Goal: Task Accomplishment & Management: Manage account settings

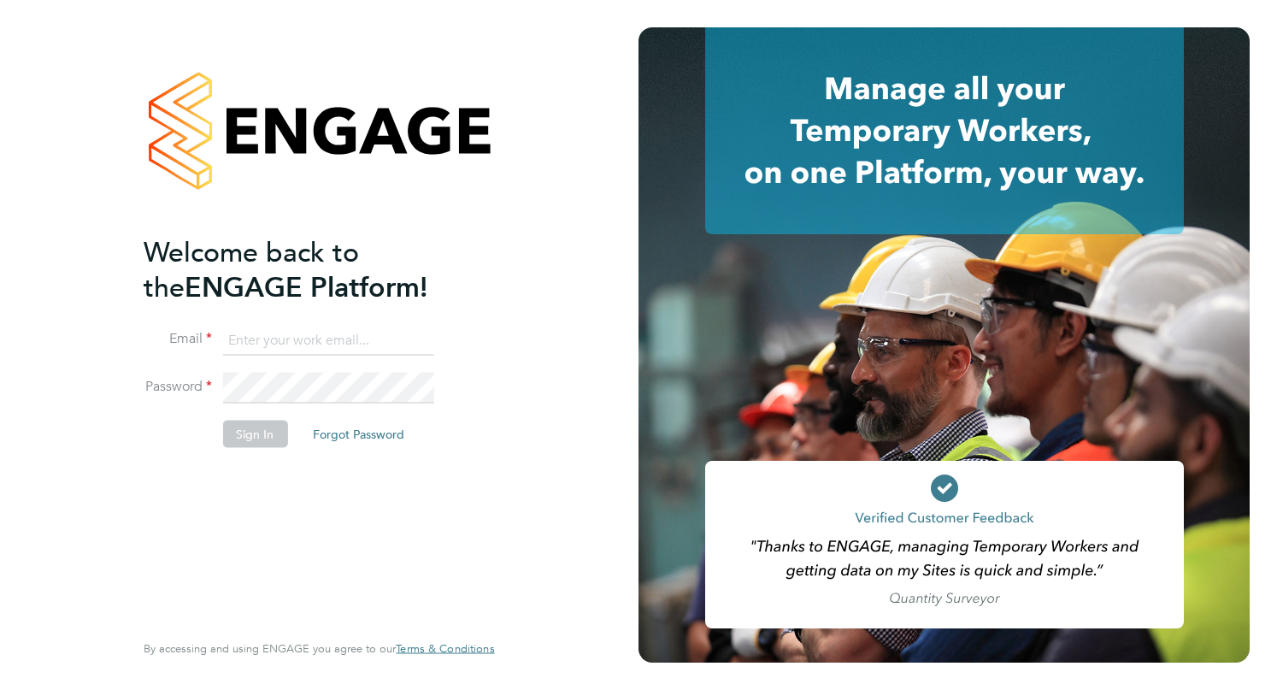
type input "[EMAIL_ADDRESS][DOMAIN_NAME]"
click at [270, 435] on button "Sign In" at bounding box center [254, 433] width 65 height 27
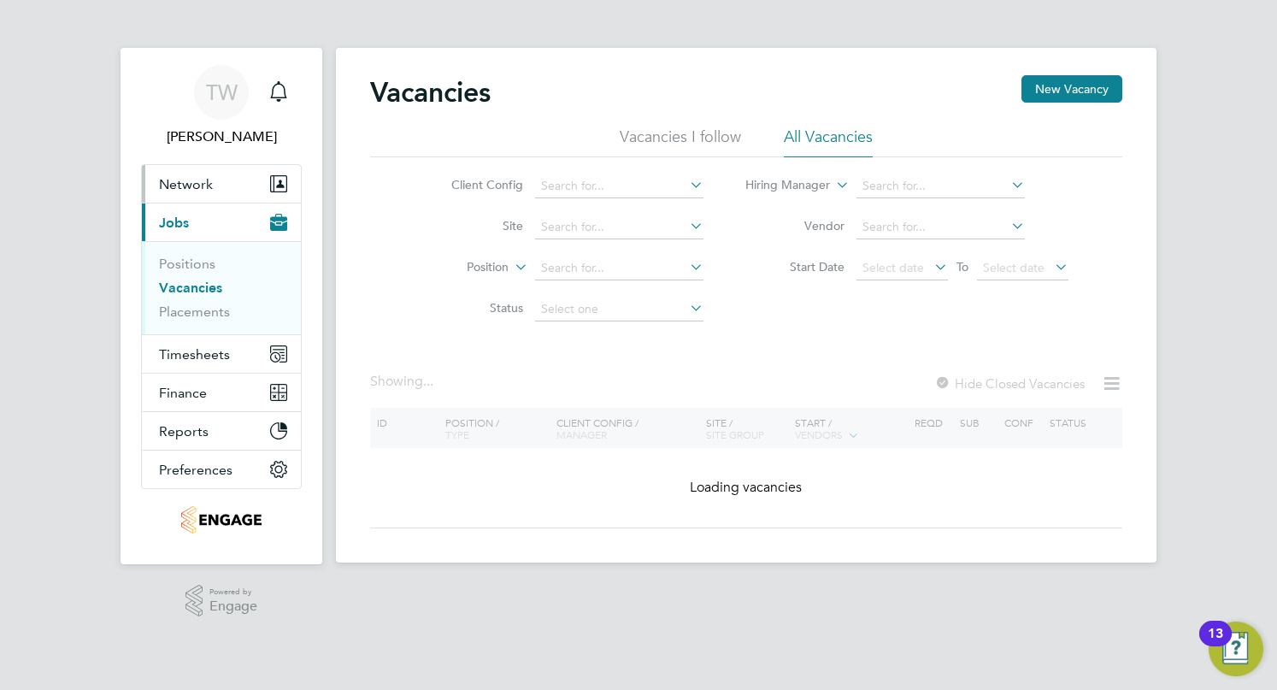
click at [219, 186] on button "Network" at bounding box center [221, 184] width 159 height 38
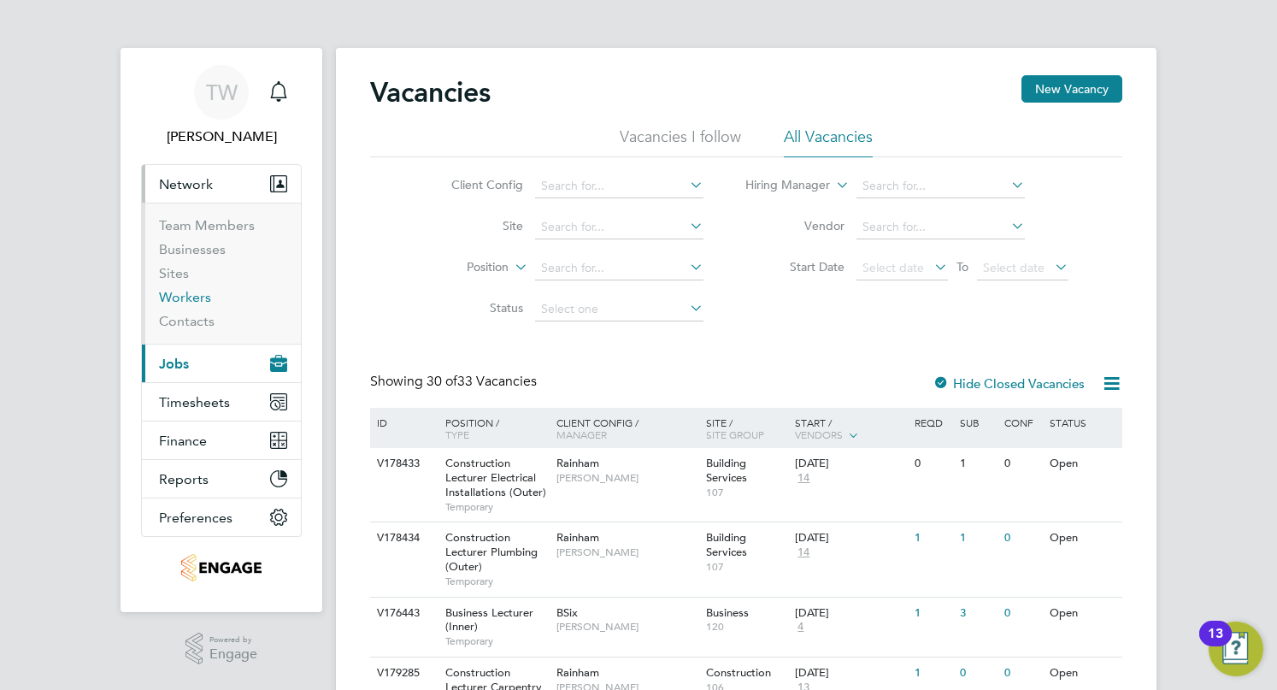
click at [204, 301] on link "Workers" at bounding box center [185, 297] width 52 height 16
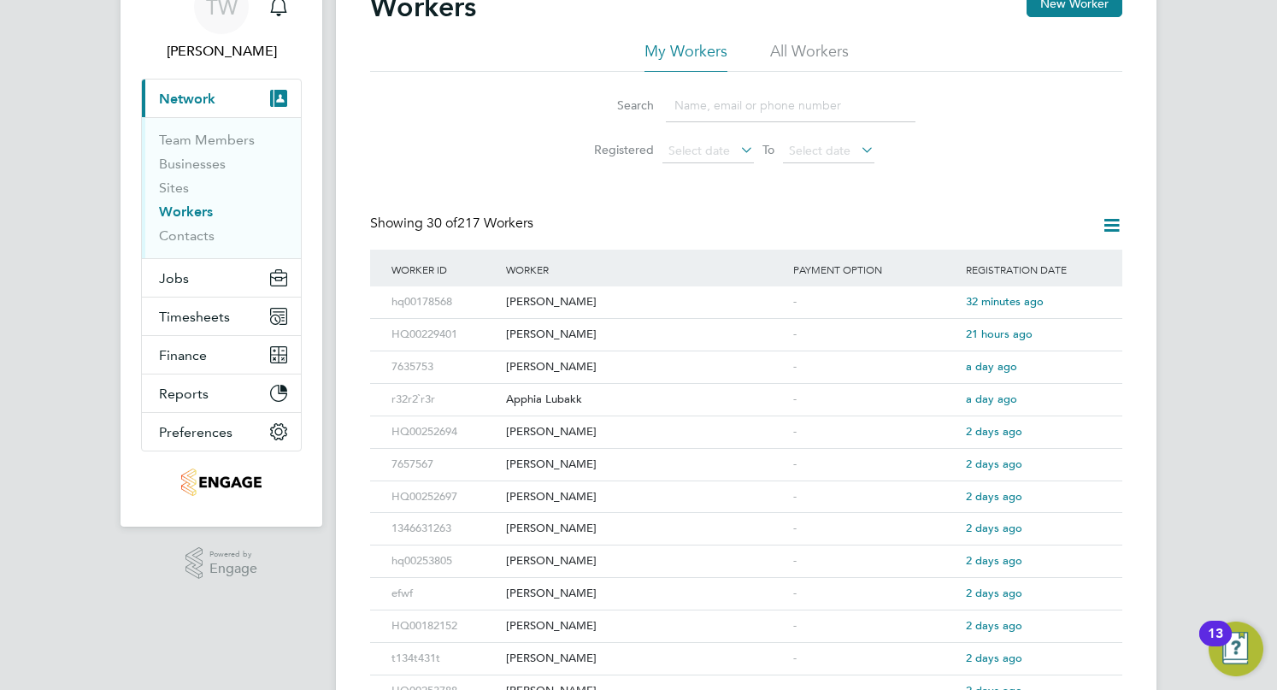
scroll to position [171, 0]
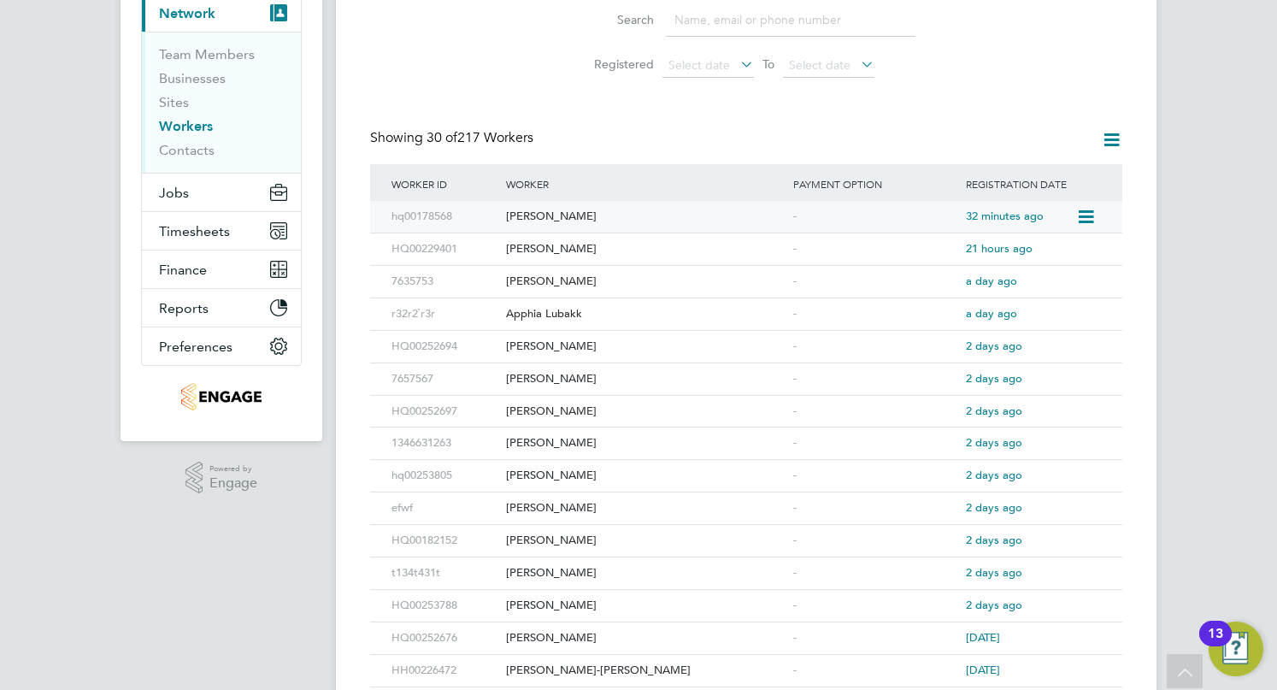
click at [545, 218] on div "Carol Ezeji" at bounding box center [645, 217] width 287 height 32
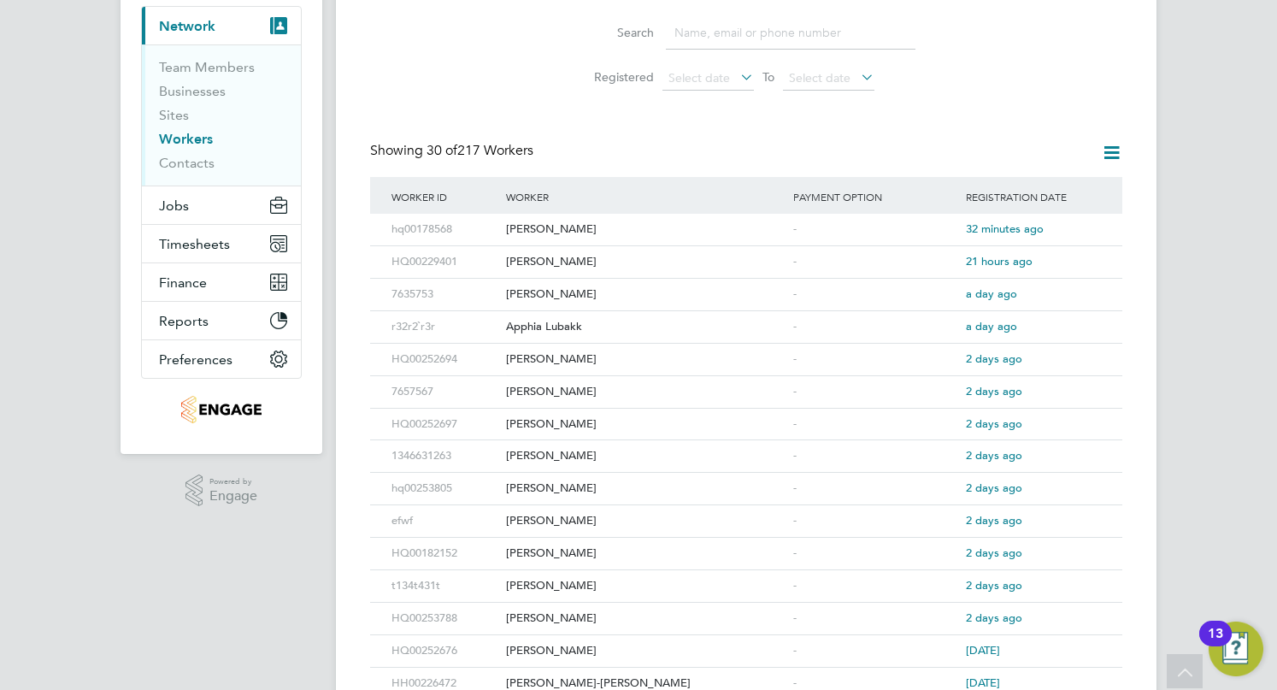
scroll to position [0, 0]
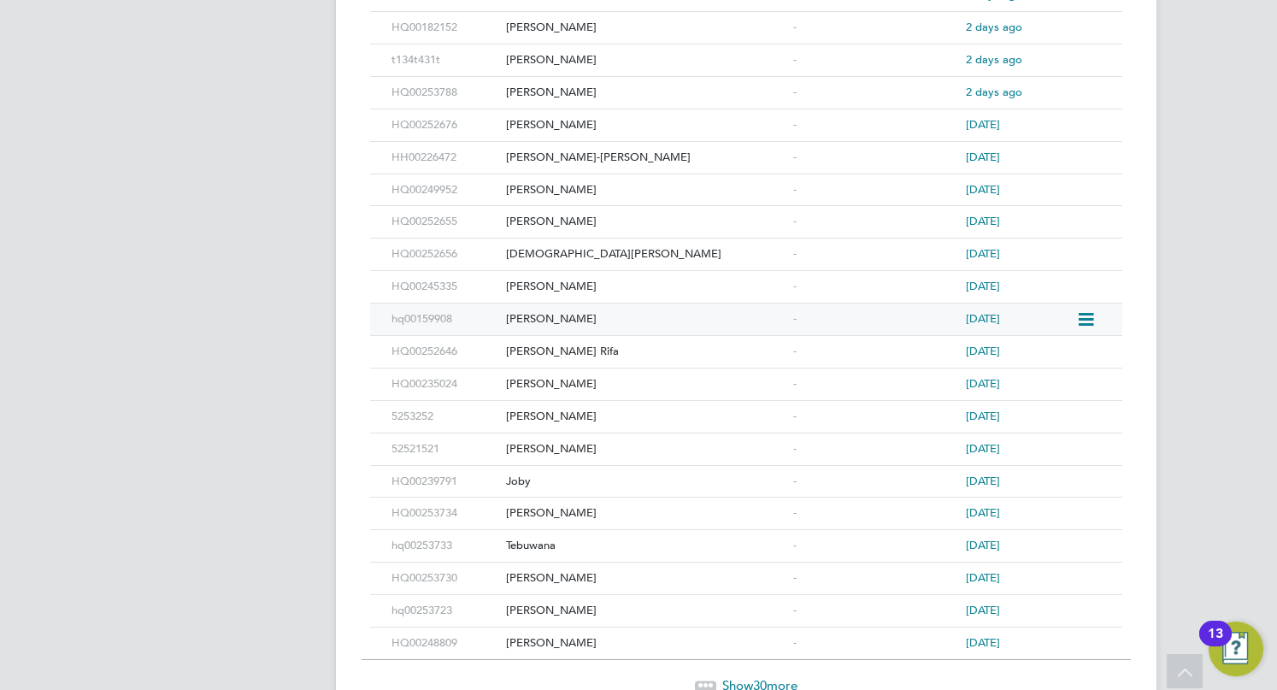
scroll to position [756, 0]
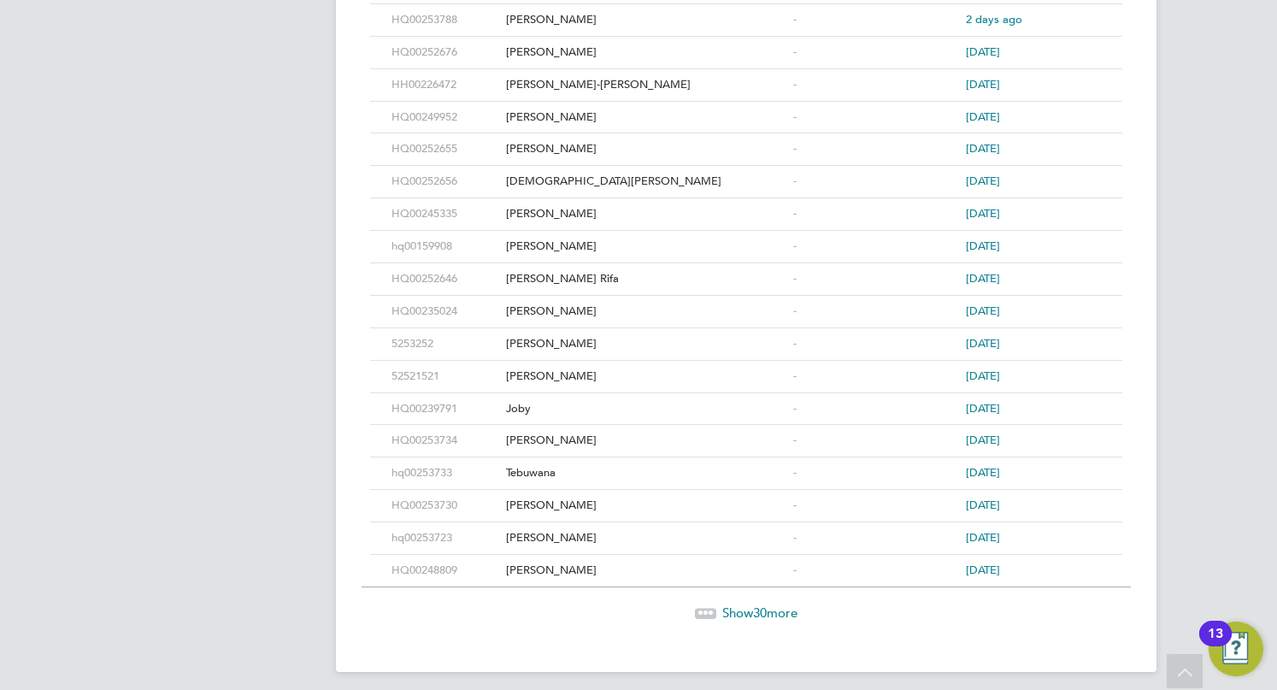
click at [722, 604] on span "Show 30 more" at bounding box center [759, 612] width 75 height 16
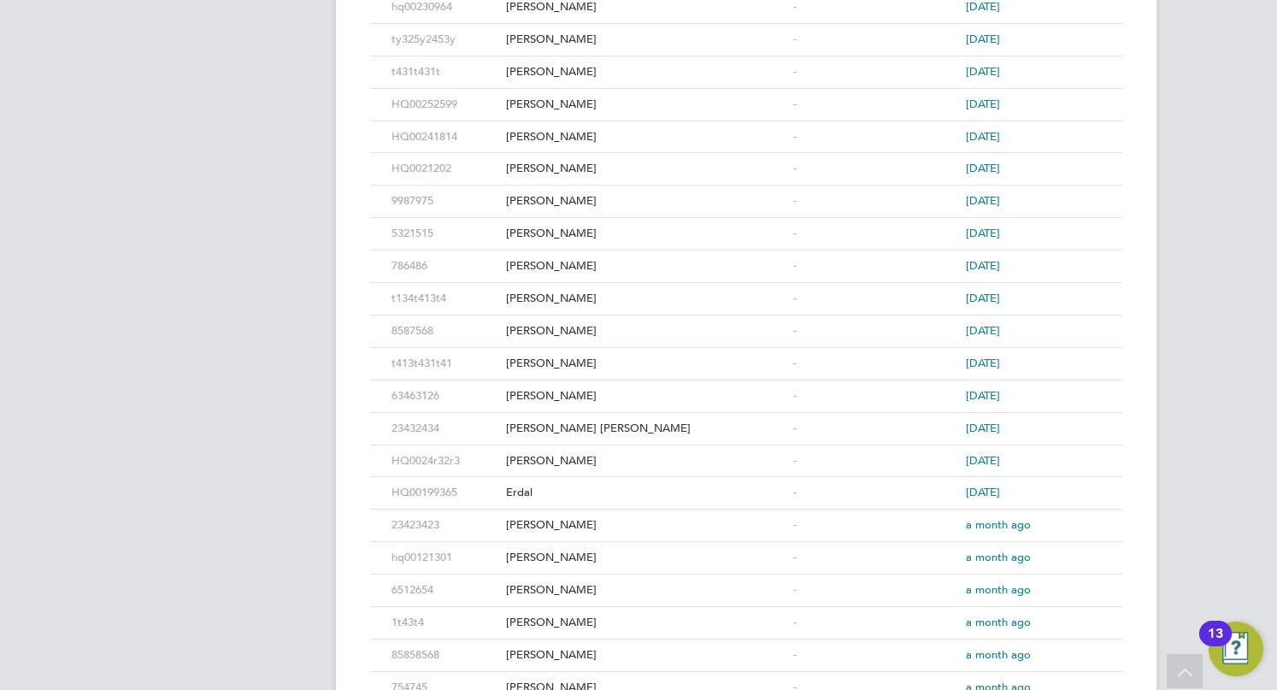
scroll to position [1720, 0]
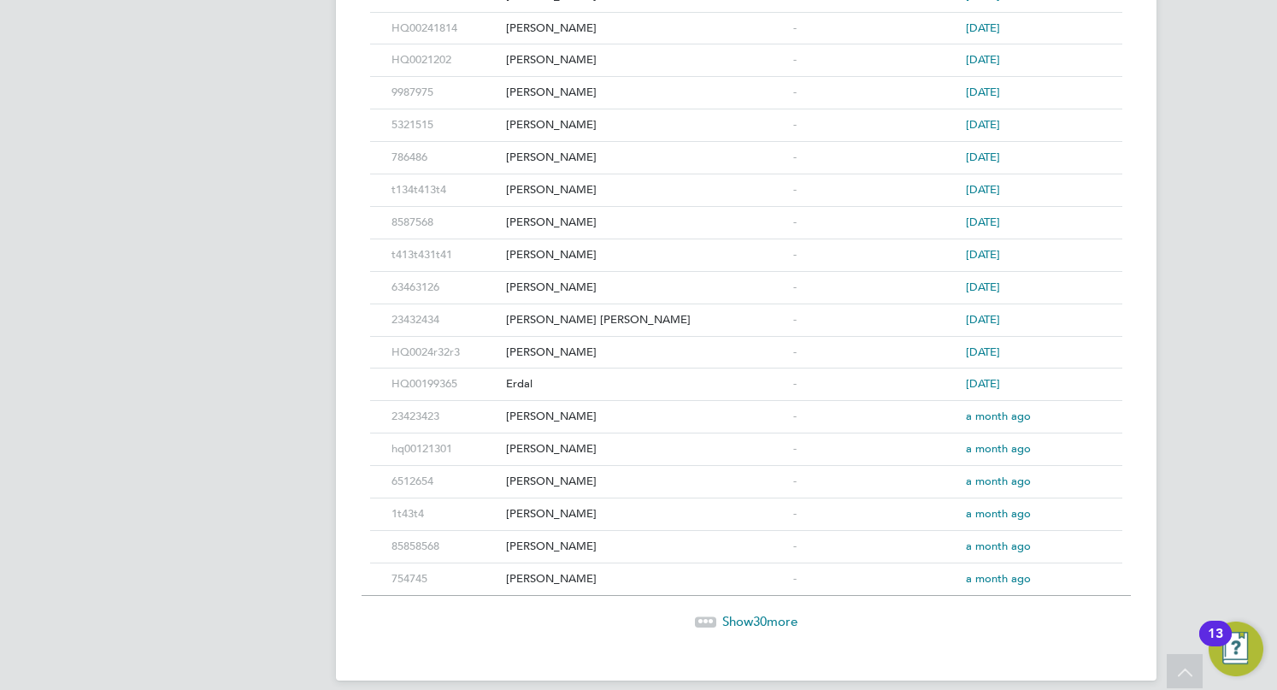
click at [722, 613] on span "Show 30 more" at bounding box center [759, 621] width 75 height 16
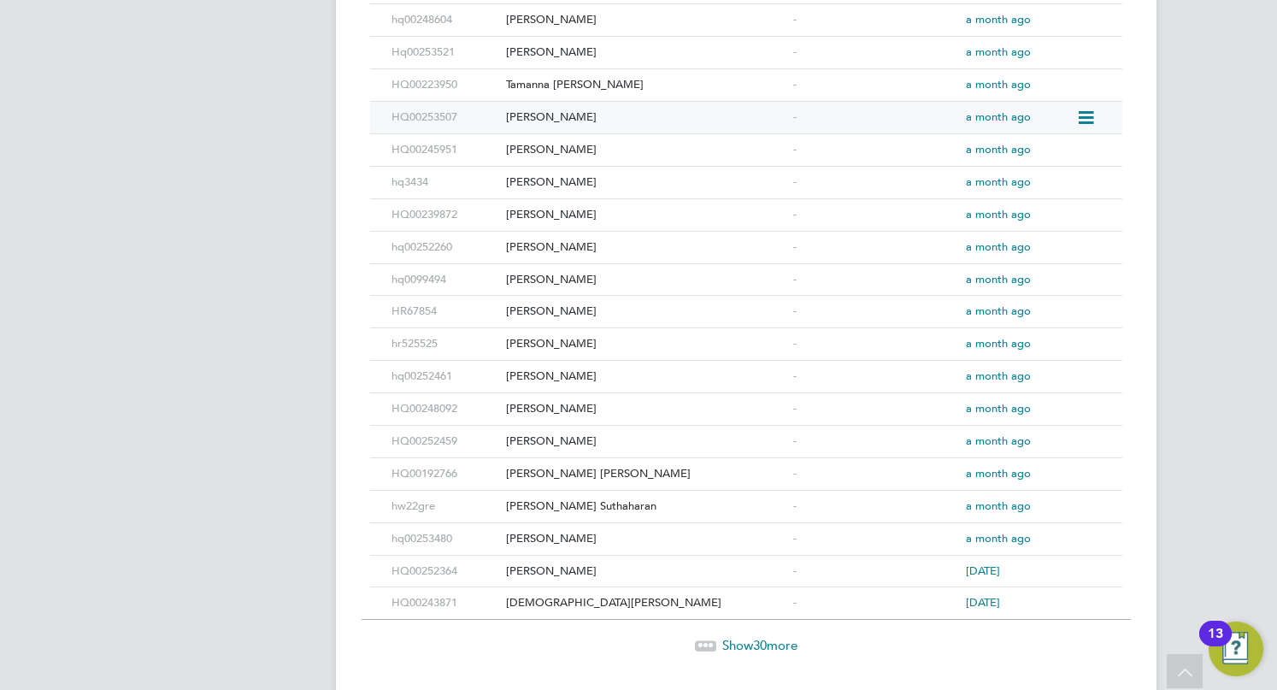
scroll to position [2683, 0]
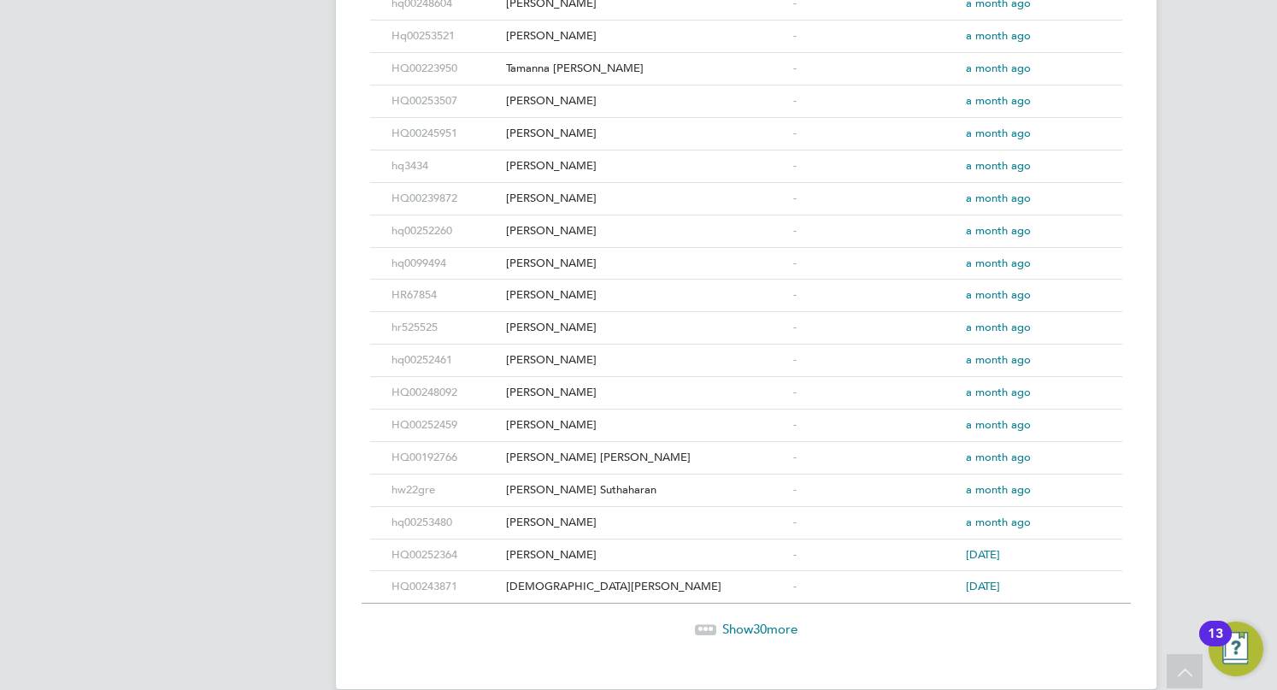
click at [1250, 649] on img "Open Resource Center, 13 new notifications" at bounding box center [1236, 648] width 55 height 55
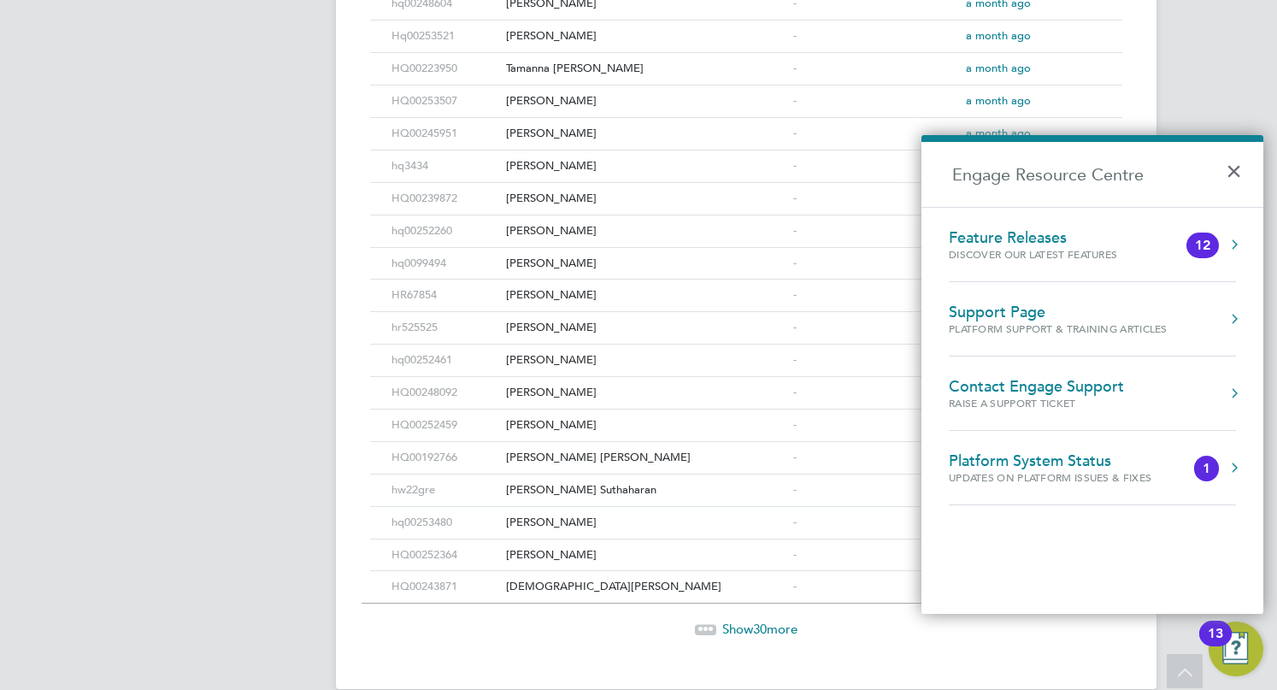
scroll to position [2426, 0]
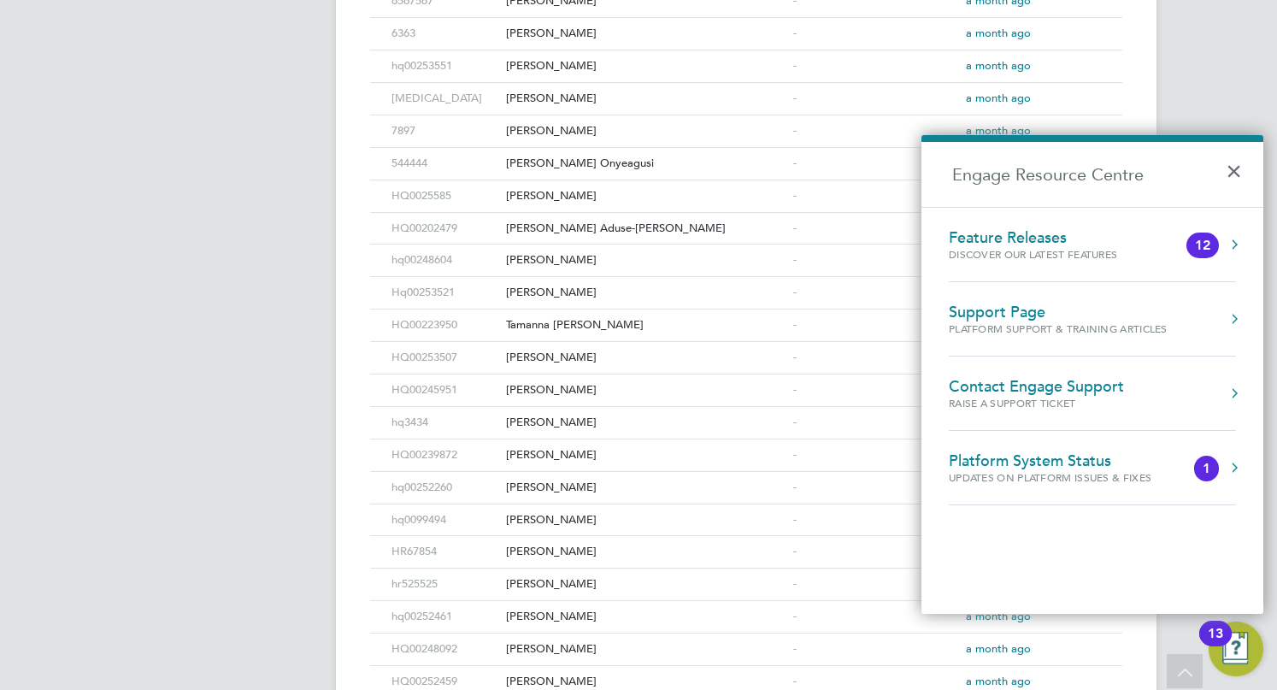
click at [1234, 168] on button "×" at bounding box center [1238, 166] width 25 height 38
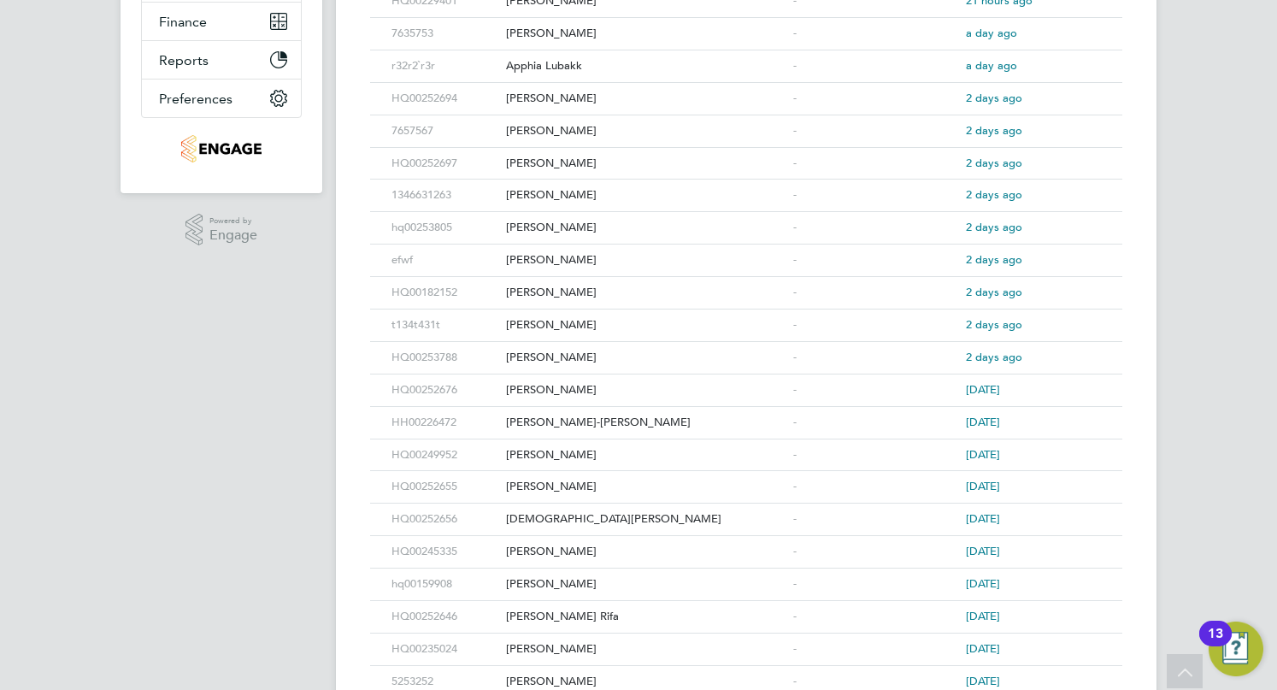
scroll to position [0, 0]
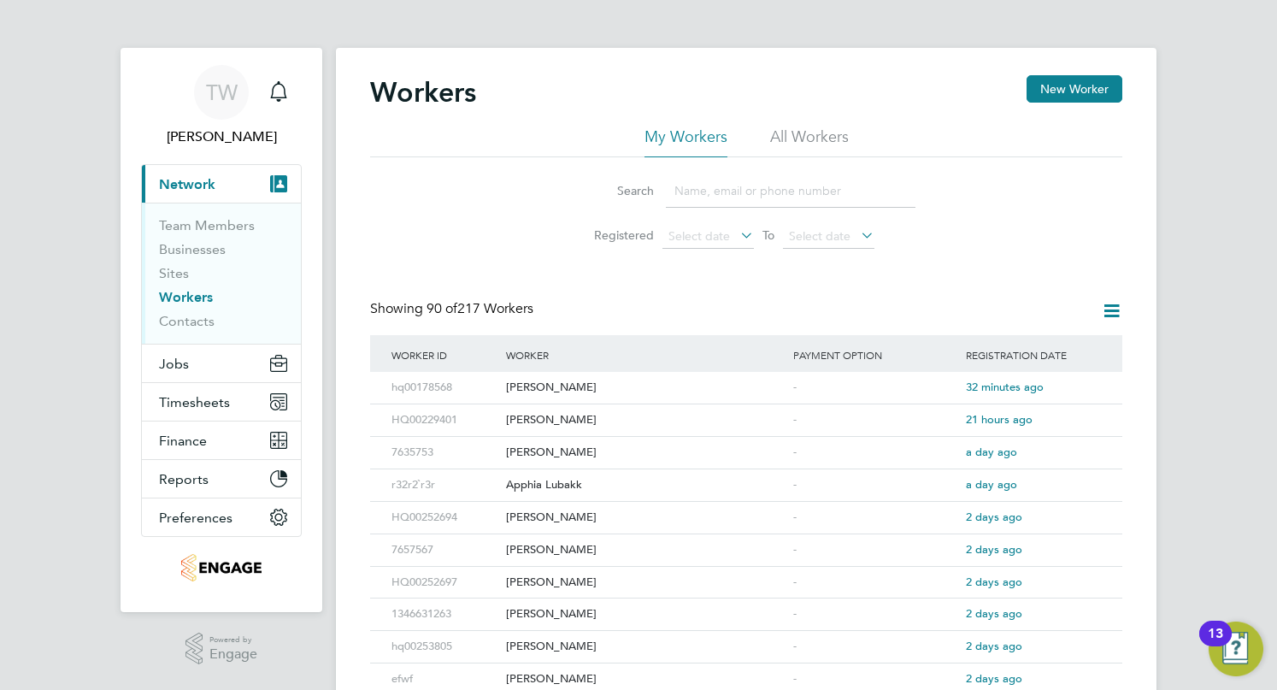
drag, startPoint x: 1169, startPoint y: 572, endPoint x: 1184, endPoint y: 79, distance: 493.4
click at [783, 180] on input at bounding box center [791, 190] width 250 height 33
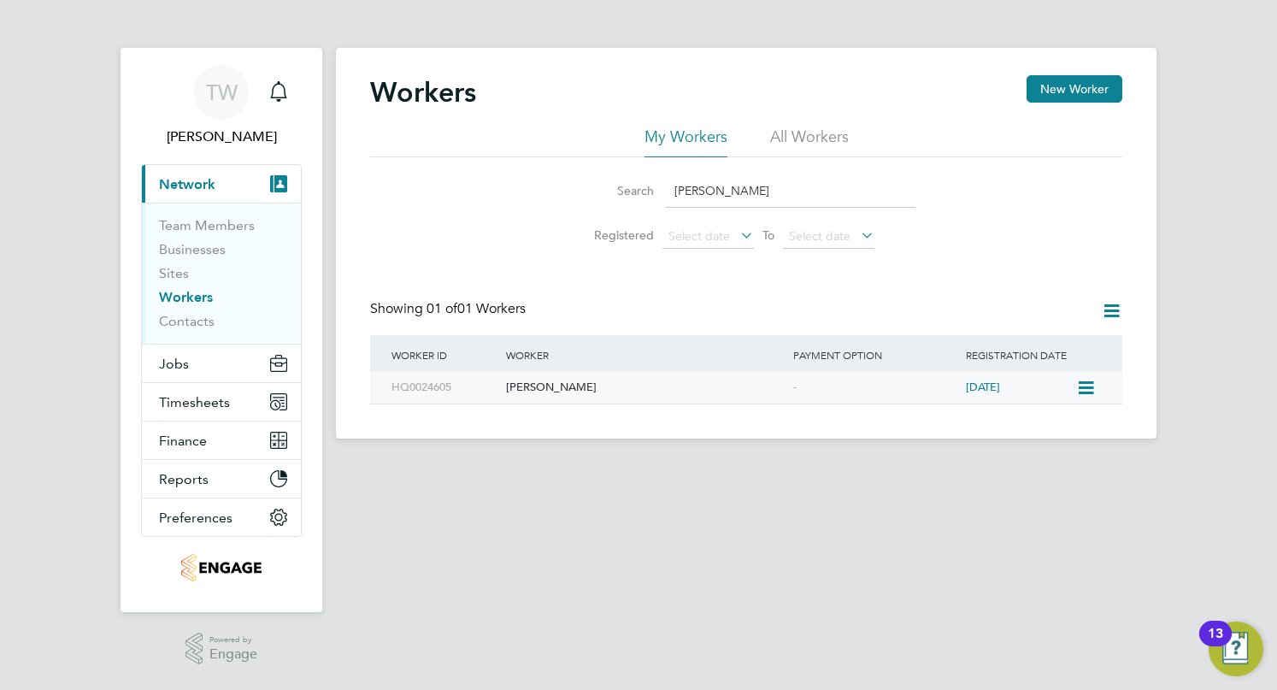
click at [556, 385] on div "Dorina Iuliana Tarcan" at bounding box center [645, 388] width 287 height 32
click at [711, 179] on input "dorina" at bounding box center [791, 190] width 250 height 33
drag, startPoint x: 733, startPoint y: 186, endPoint x: 644, endPoint y: 193, distance: 90.0
click at [638, 189] on div "Search dorina" at bounding box center [746, 190] width 338 height 33
click at [645, 389] on div "Margaret Nyamwilahila" at bounding box center [645, 388] width 287 height 32
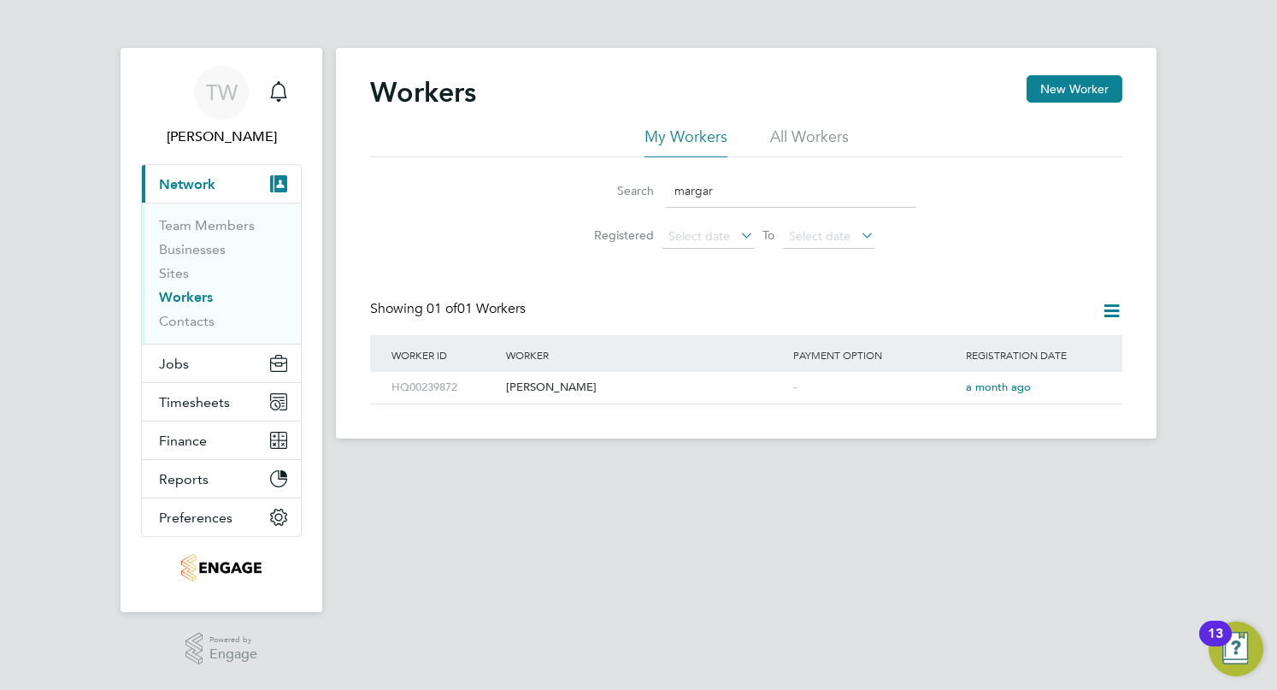
click at [716, 189] on input "margar" at bounding box center [791, 190] width 250 height 33
drag, startPoint x: 732, startPoint y: 191, endPoint x: 634, endPoint y: 196, distance: 97.6
click at [634, 196] on div "Search margar" at bounding box center [746, 190] width 338 height 33
click at [654, 386] on div "[PERSON_NAME]" at bounding box center [645, 388] width 287 height 32
drag, startPoint x: 750, startPoint y: 184, endPoint x: 773, endPoint y: 196, distance: 25.2
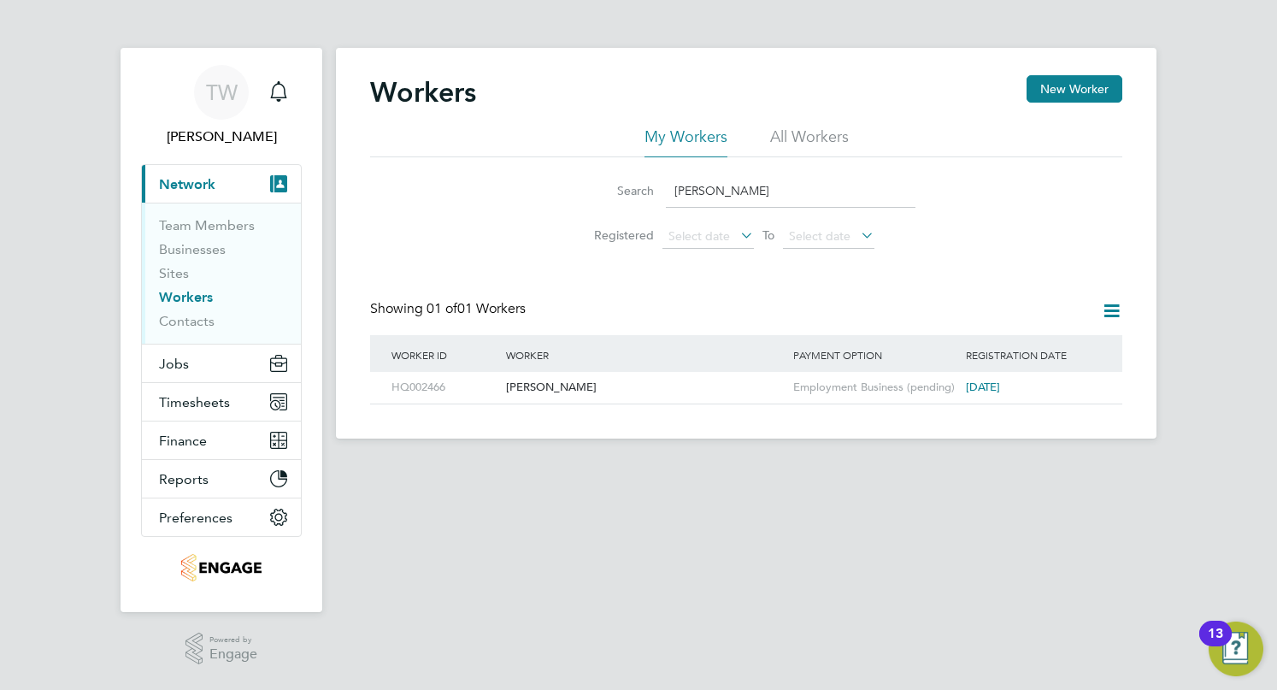
click at [750, 185] on input "samantha" at bounding box center [791, 190] width 250 height 33
drag, startPoint x: 773, startPoint y: 196, endPoint x: 629, endPoint y: 187, distance: 143.8
click at [629, 187] on div "Search samantha" at bounding box center [746, 190] width 338 height 33
click at [567, 397] on div "Deborah Hartwell" at bounding box center [645, 388] width 287 height 32
click at [738, 182] on input "deborah" at bounding box center [791, 190] width 250 height 33
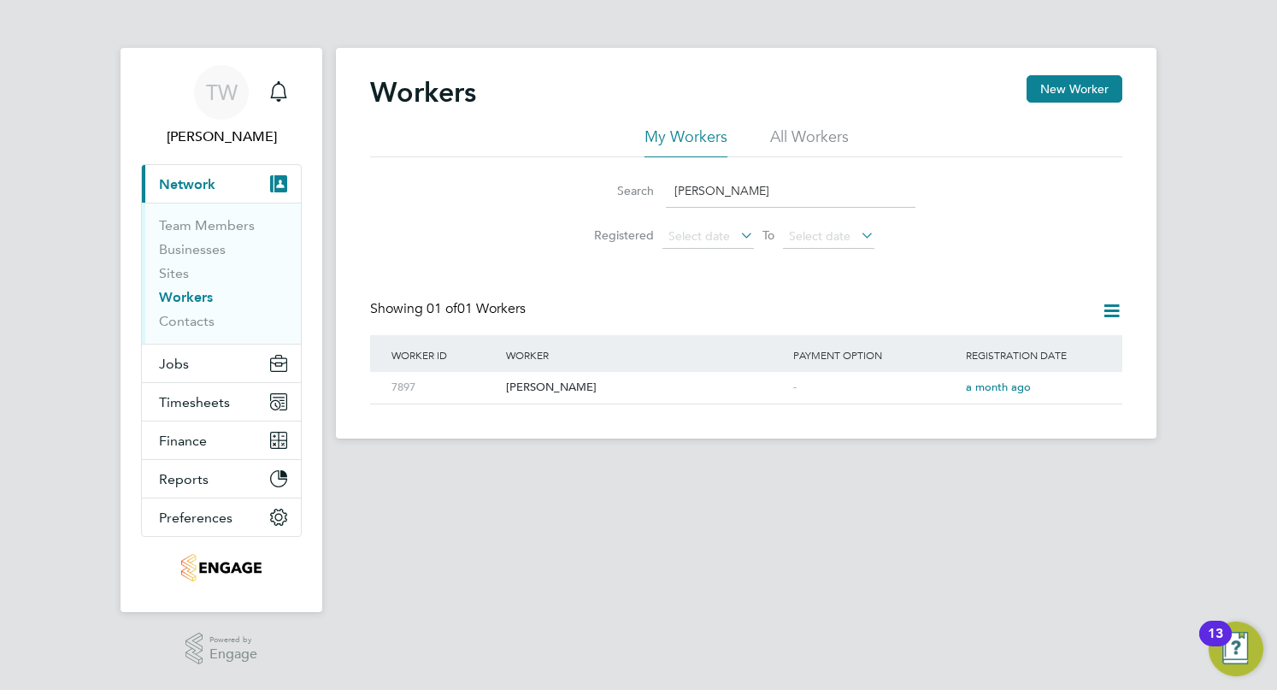
drag, startPoint x: 720, startPoint y: 182, endPoint x: 584, endPoint y: 178, distance: 136.0
click at [584, 179] on div "Search deborah" at bounding box center [746, 190] width 338 height 33
click at [545, 382] on div "Layla Ibrahim" at bounding box center [645, 388] width 287 height 32
drag, startPoint x: 742, startPoint y: 168, endPoint x: 728, endPoint y: 173, distance: 14.9
click at [731, 169] on li "Search layl" at bounding box center [746, 191] width 381 height 50
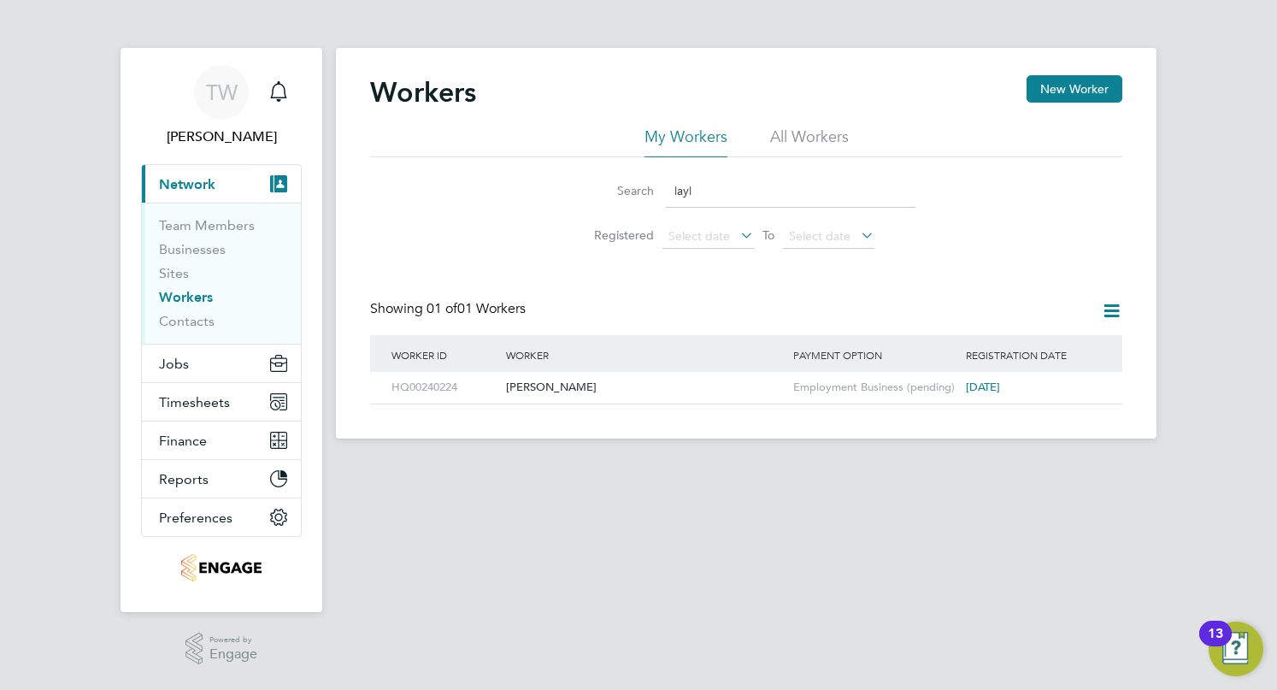
drag, startPoint x: 731, startPoint y: 187, endPoint x: 622, endPoint y: 180, distance: 108.8
click at [624, 180] on div "Search layl" at bounding box center [746, 190] width 338 height 33
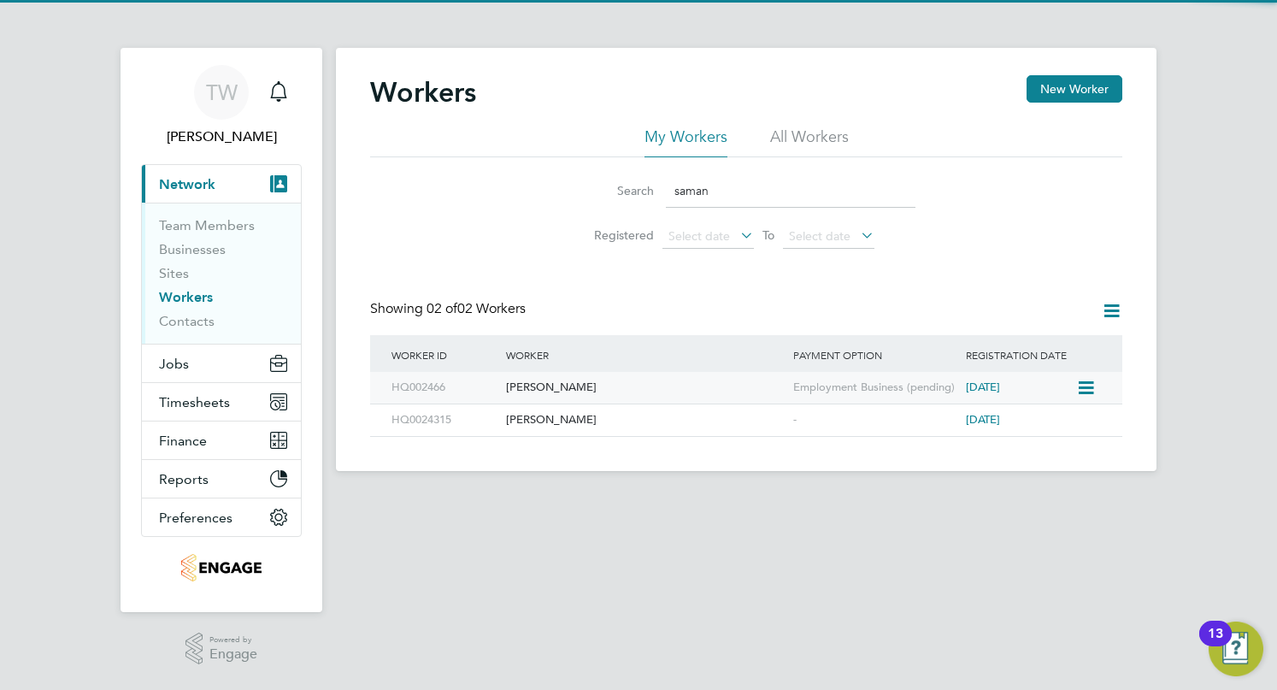
type input "saman"
click at [566, 385] on div "[PERSON_NAME]" at bounding box center [645, 388] width 287 height 32
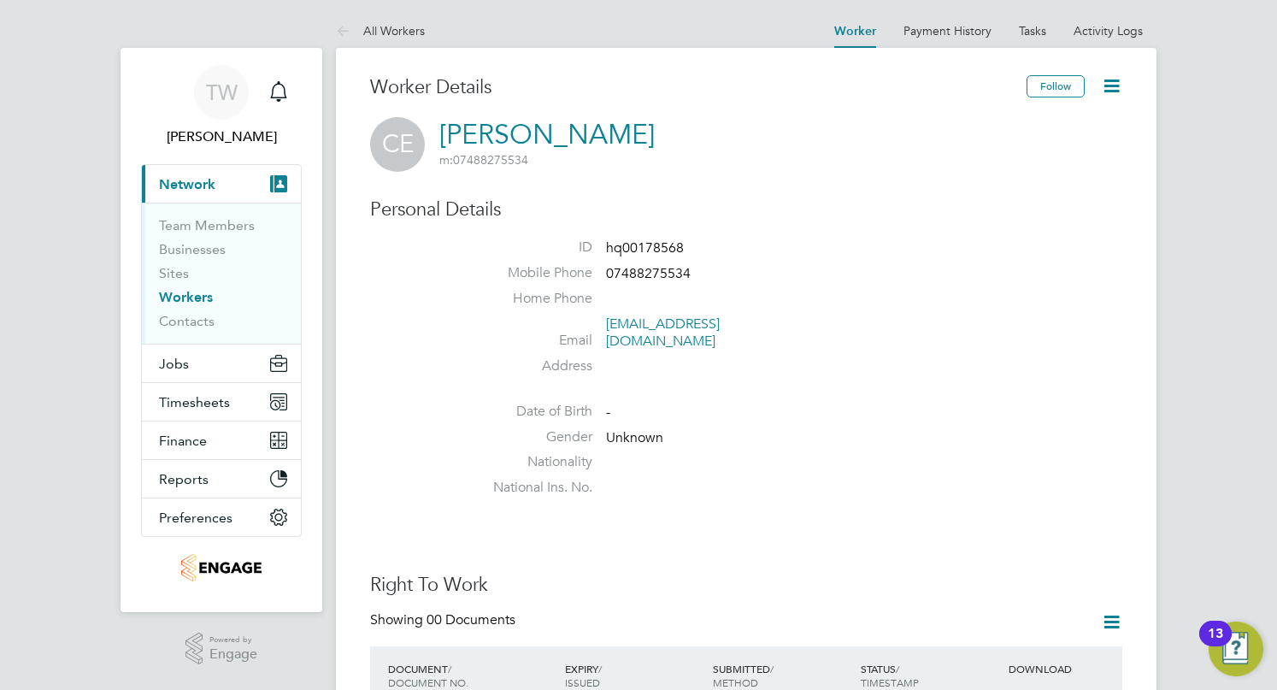
click at [185, 297] on link "Workers" at bounding box center [186, 297] width 54 height 16
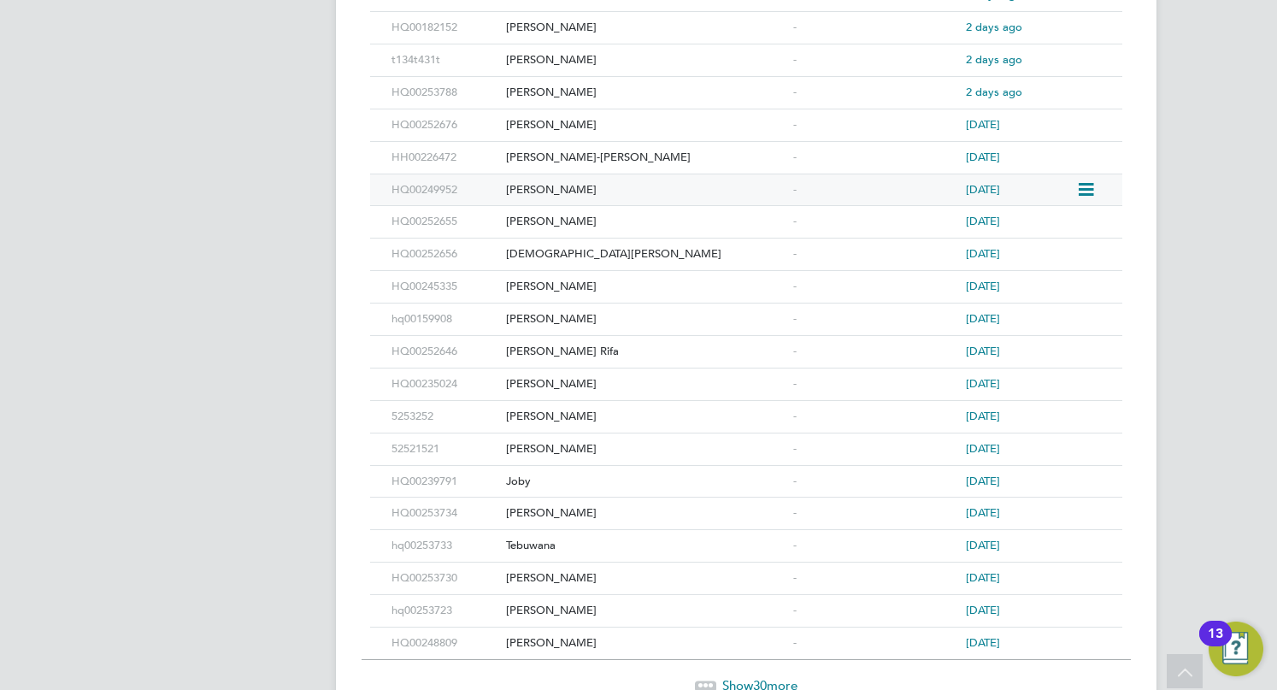
scroll to position [756, 0]
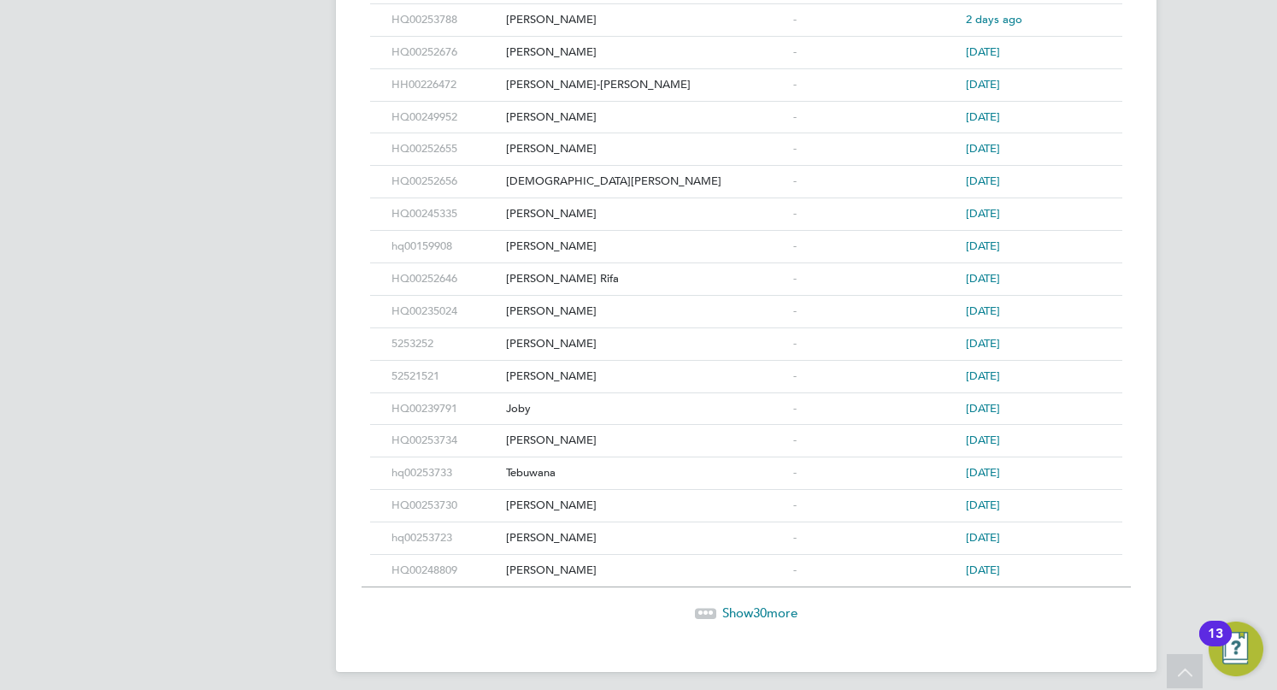
click at [715, 604] on div "Show 30 more" at bounding box center [746, 612] width 769 height 17
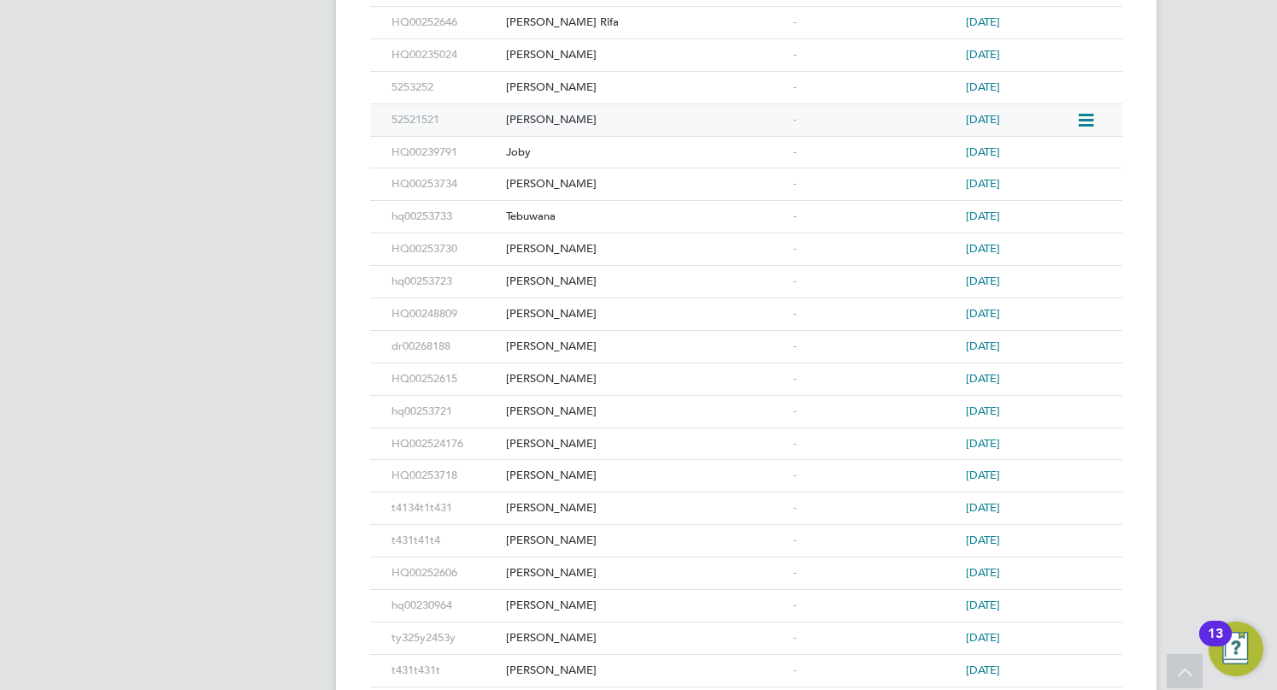
scroll to position [1184, 0]
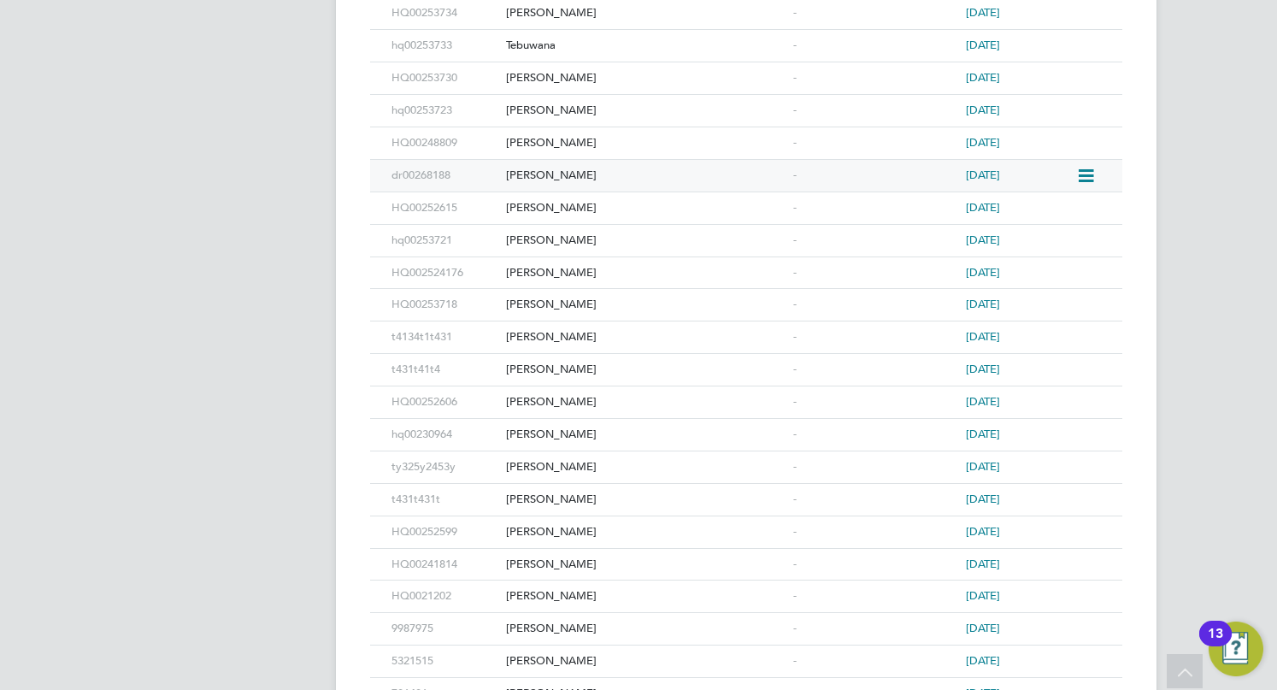
click at [599, 160] on div "Yvonne Ward" at bounding box center [645, 176] width 287 height 32
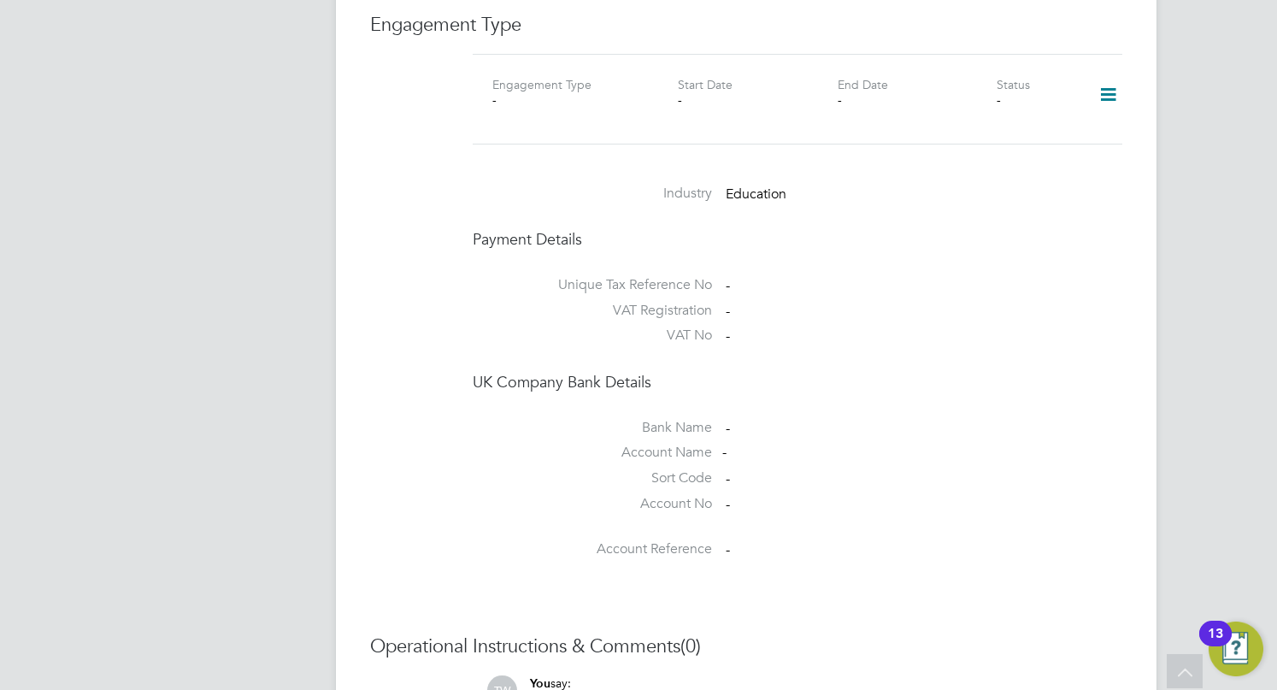
scroll to position [1416, 0]
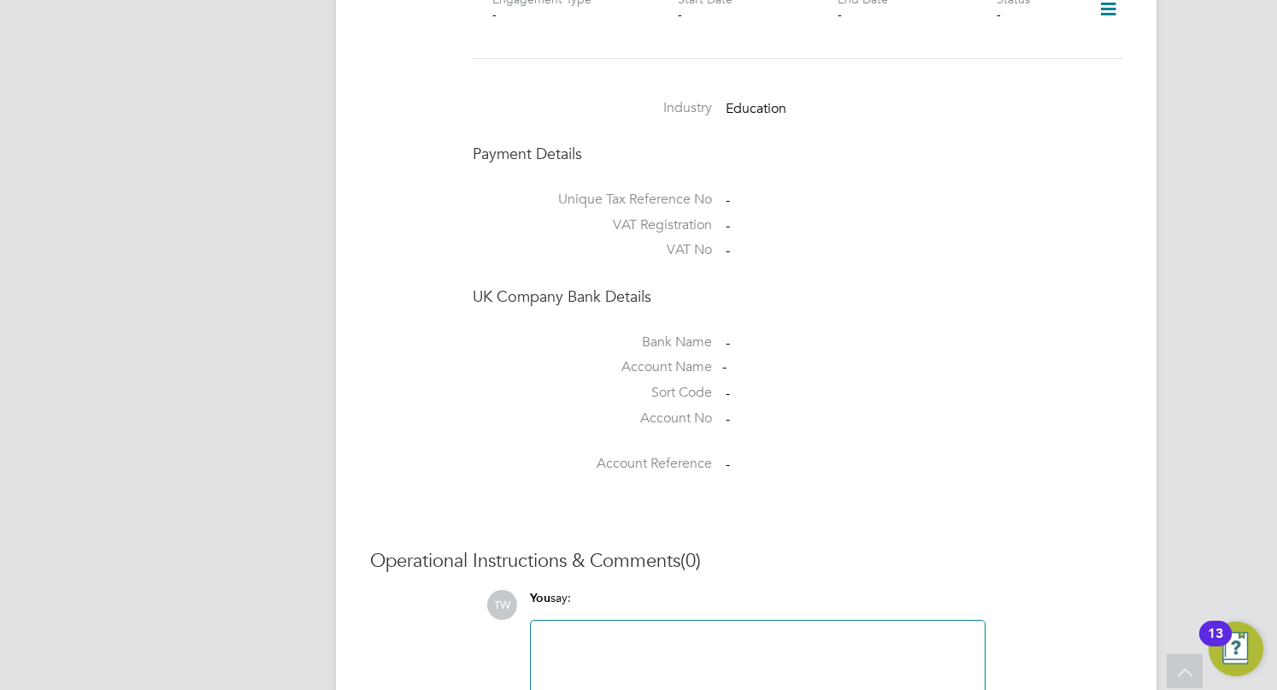
scroll to position [1416, 0]
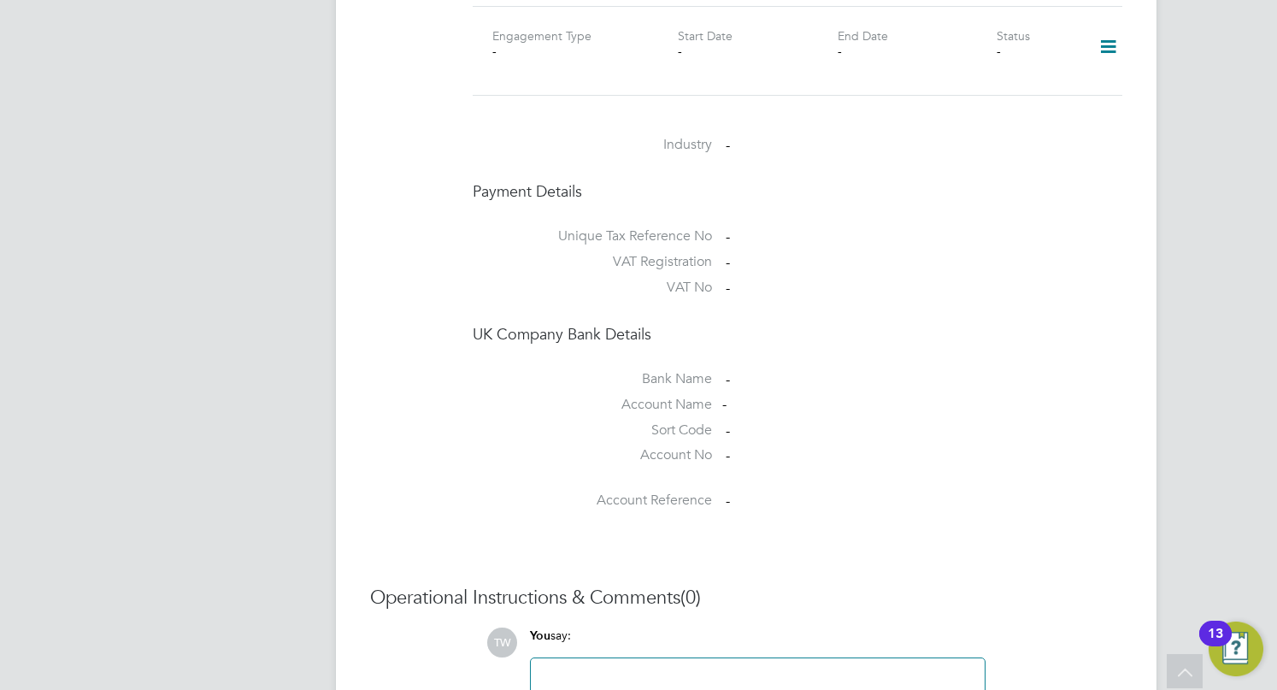
scroll to position [1384, 0]
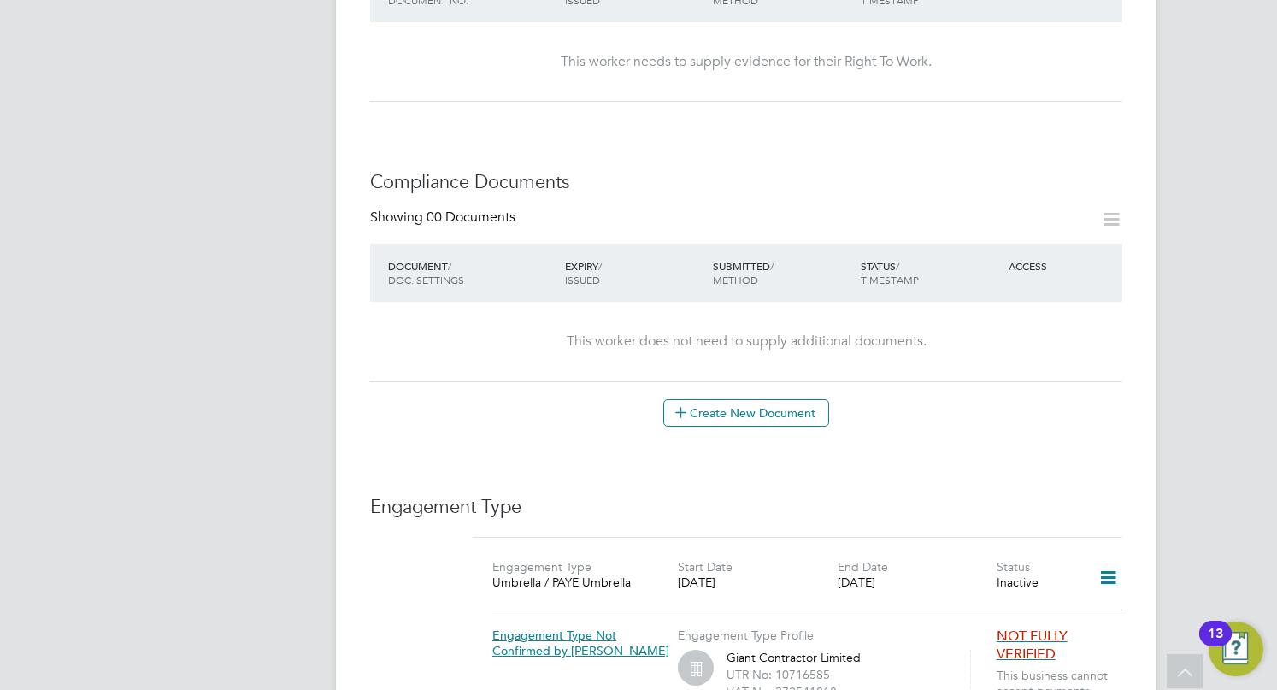
scroll to position [597, 0]
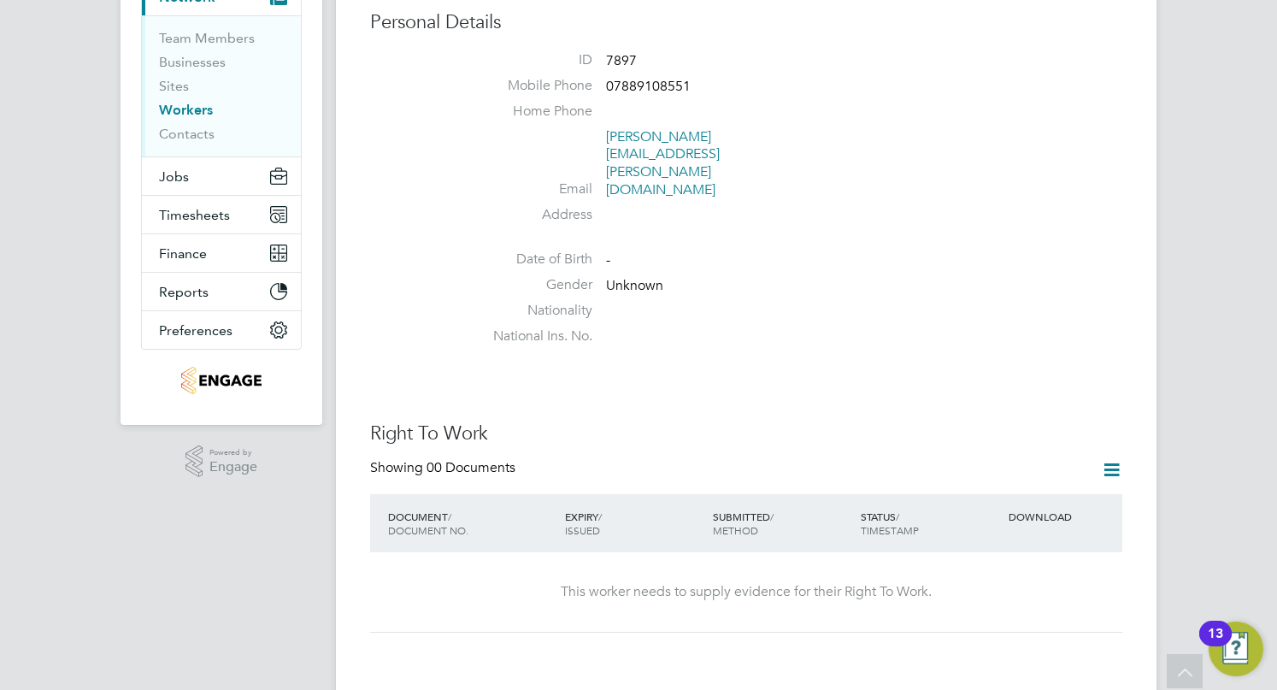
scroll to position [16, 0]
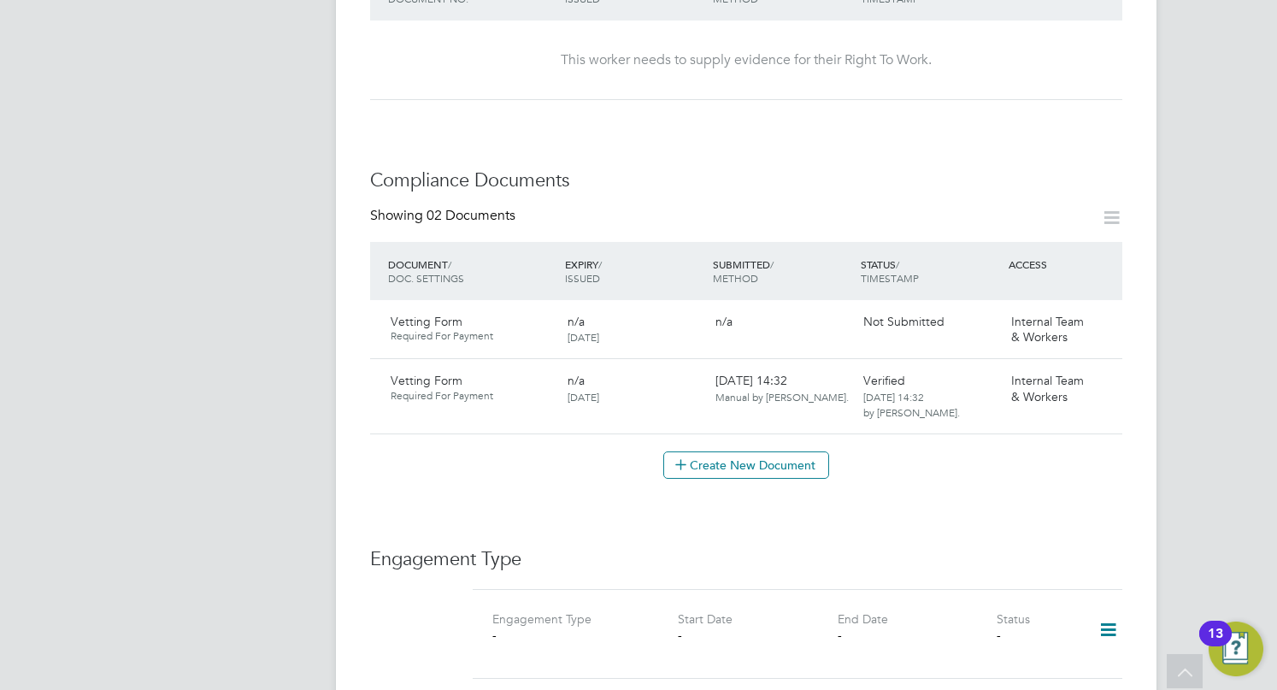
scroll to position [855, 0]
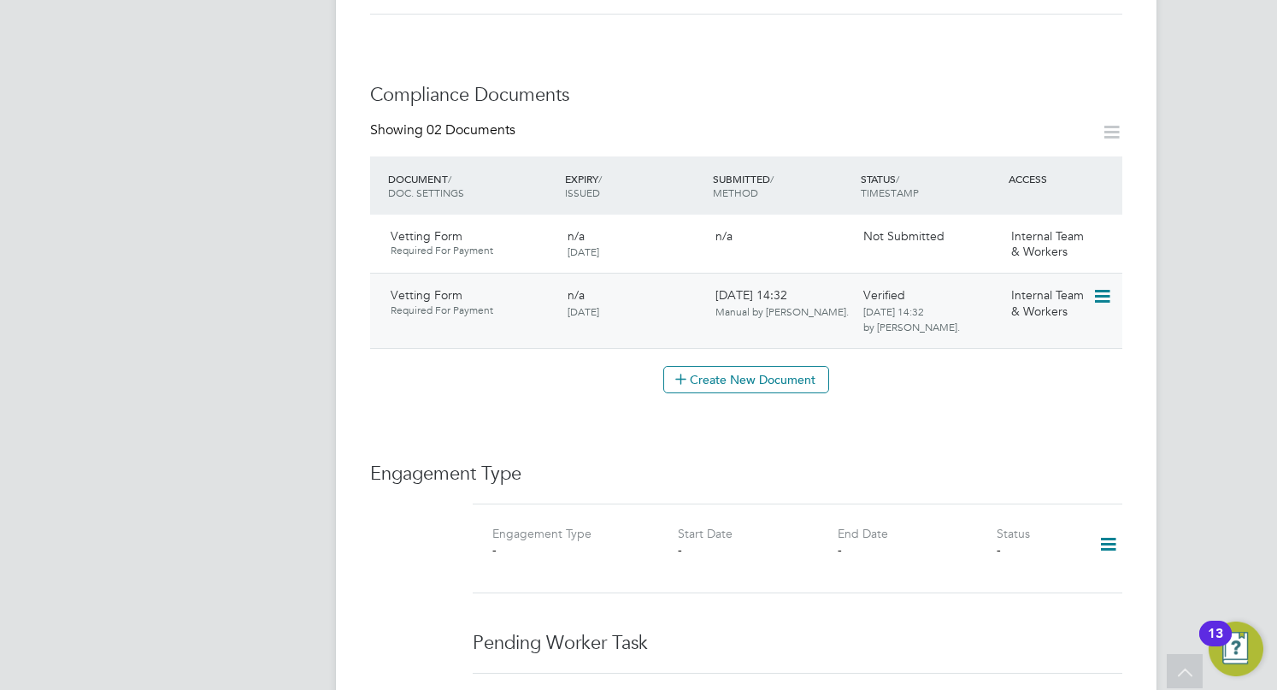
click at [1060, 287] on span "Internal Team & Workers" at bounding box center [1047, 302] width 73 height 31
click at [1098, 286] on icon at bounding box center [1100, 296] width 17 height 21
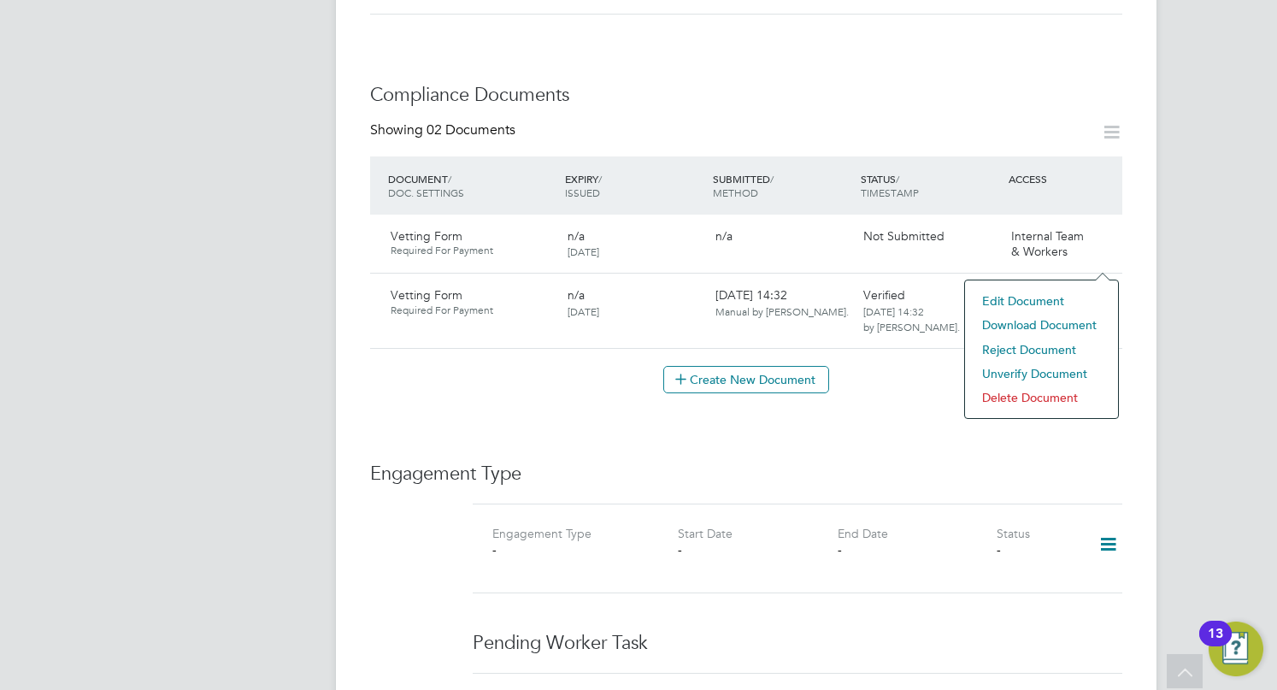
click at [1032, 302] on li "Edit Document" at bounding box center [1041, 301] width 136 height 24
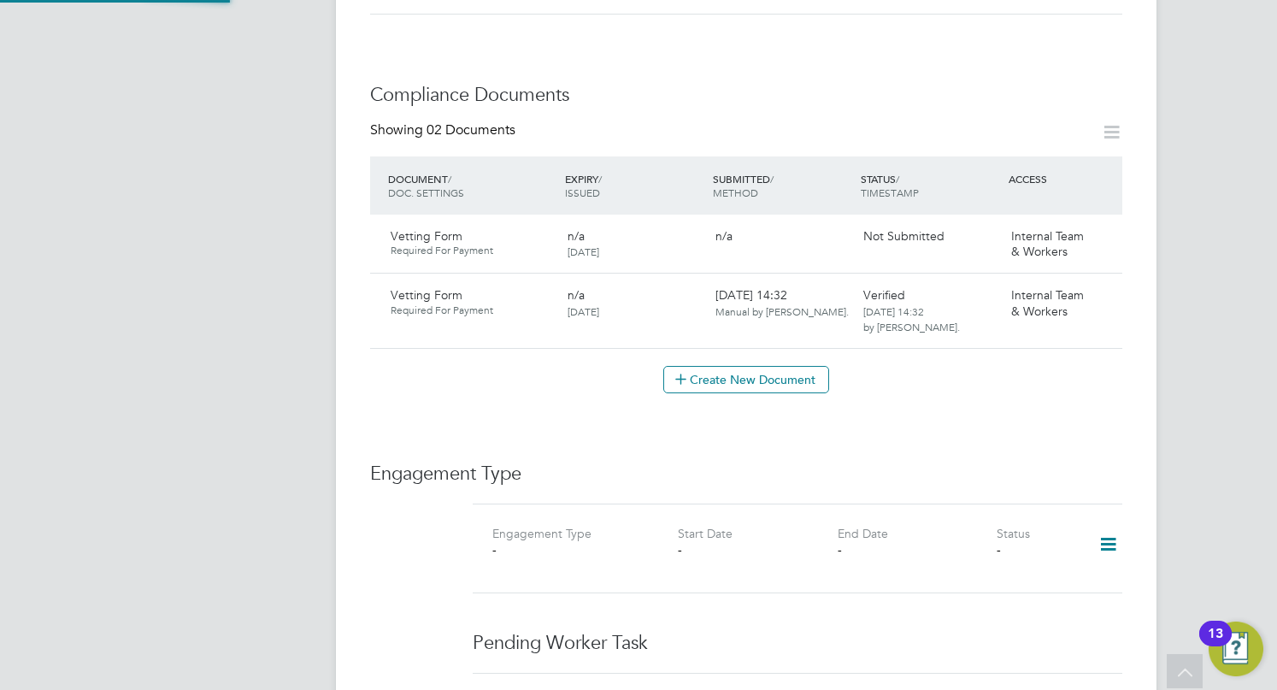
type input "Vetting Form"
type input "14 Mar 2025"
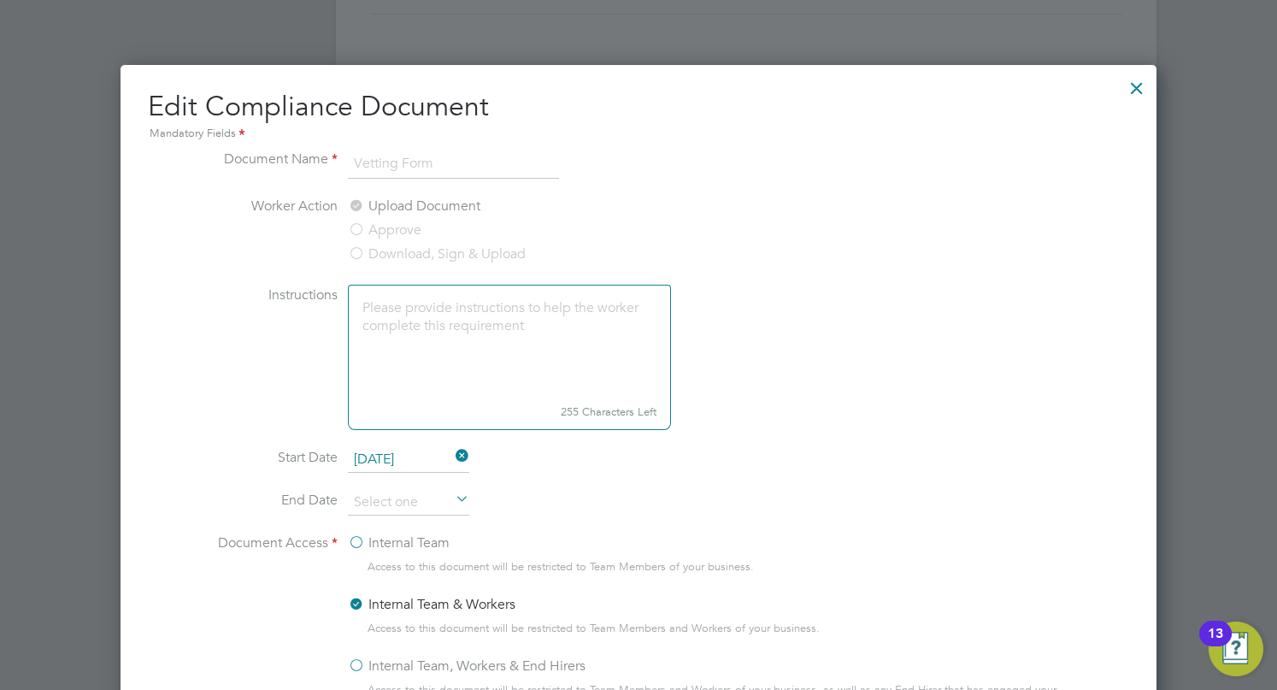
click at [1138, 91] on div at bounding box center [1136, 83] width 31 height 31
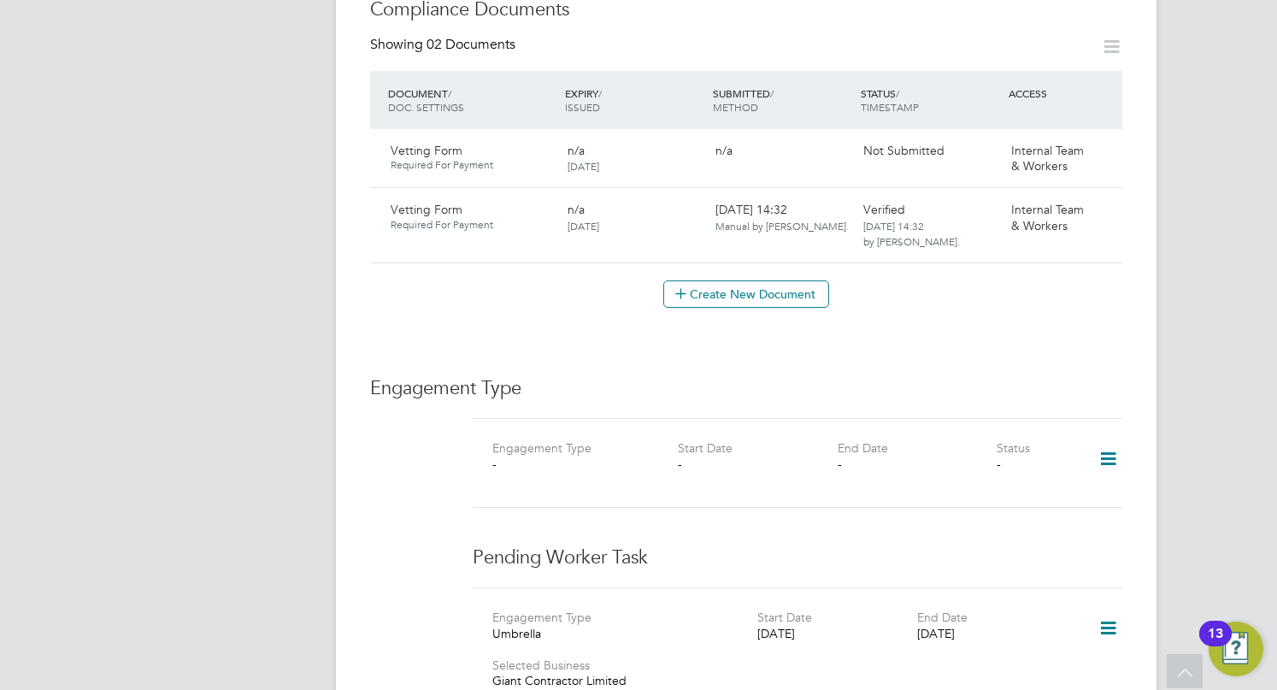
scroll to position [769, 0]
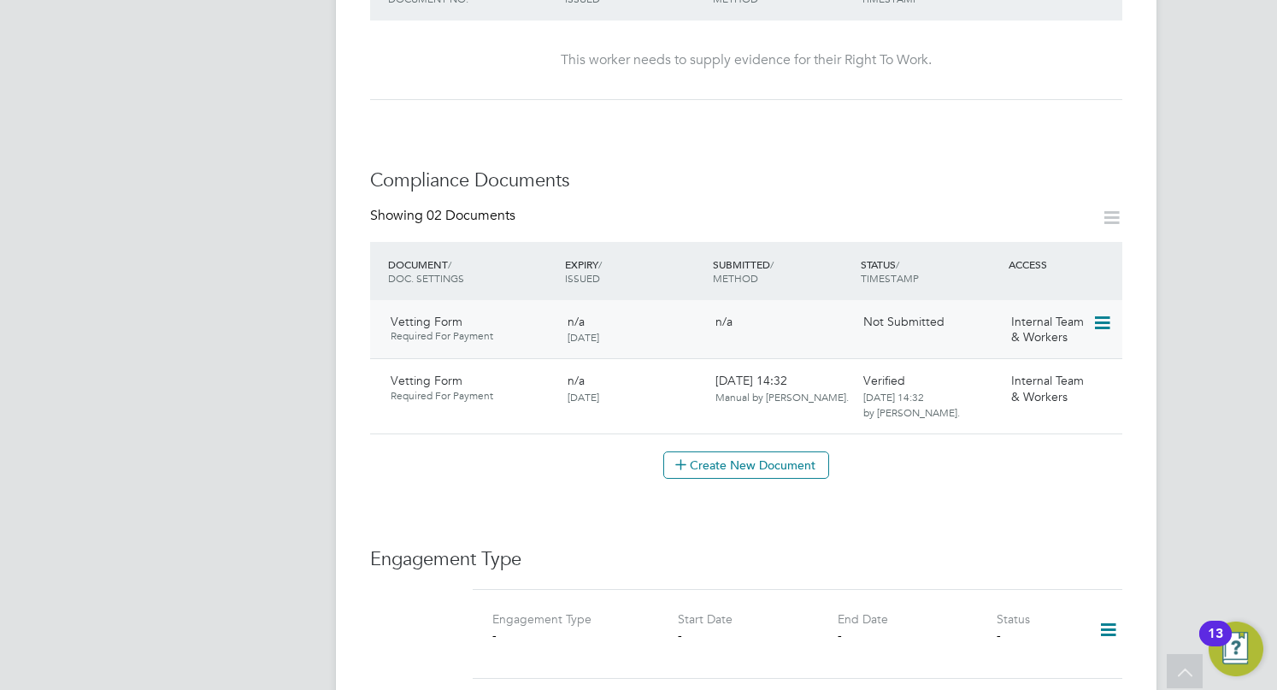
click at [1102, 313] on icon at bounding box center [1100, 323] width 17 height 21
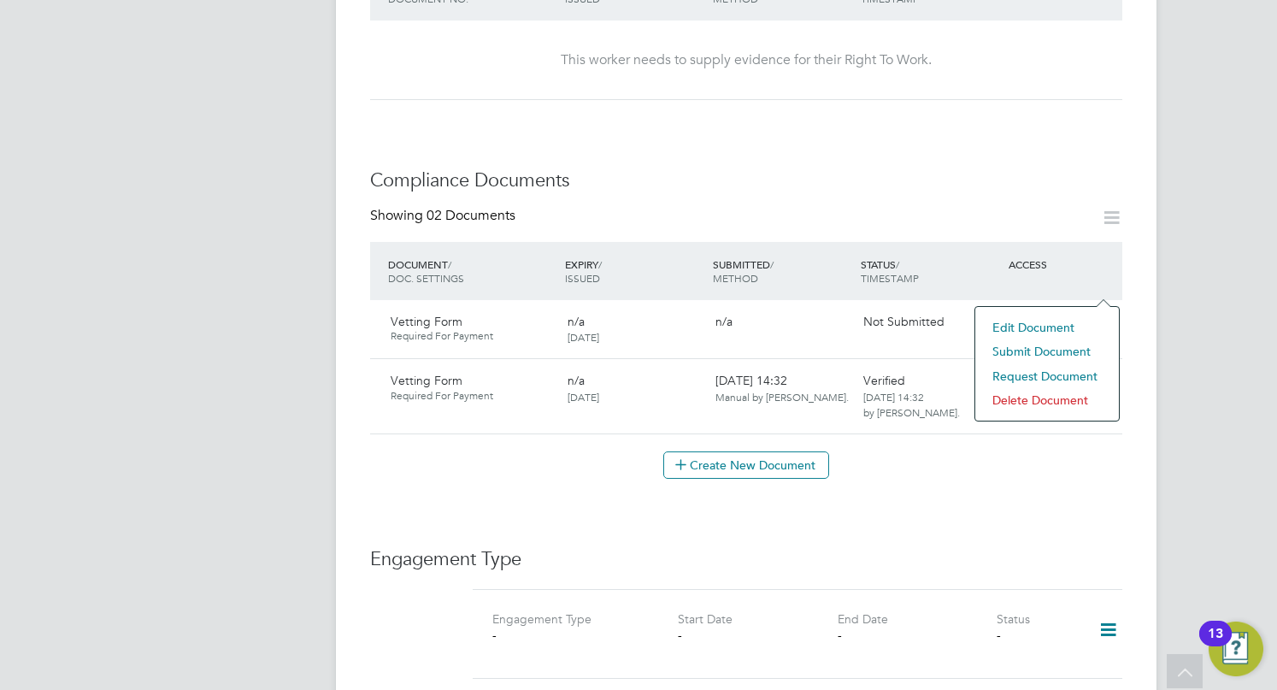
click at [1044, 329] on li "Edit Document" at bounding box center [1047, 327] width 126 height 24
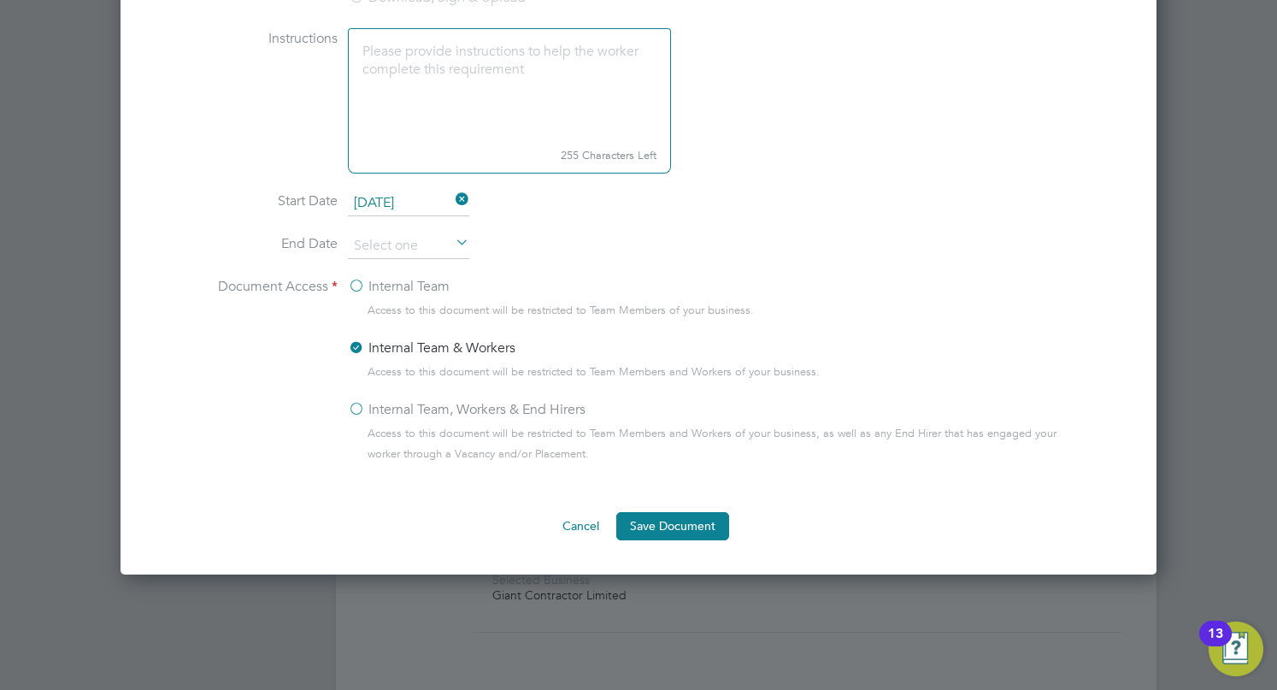
scroll to position [427, 0]
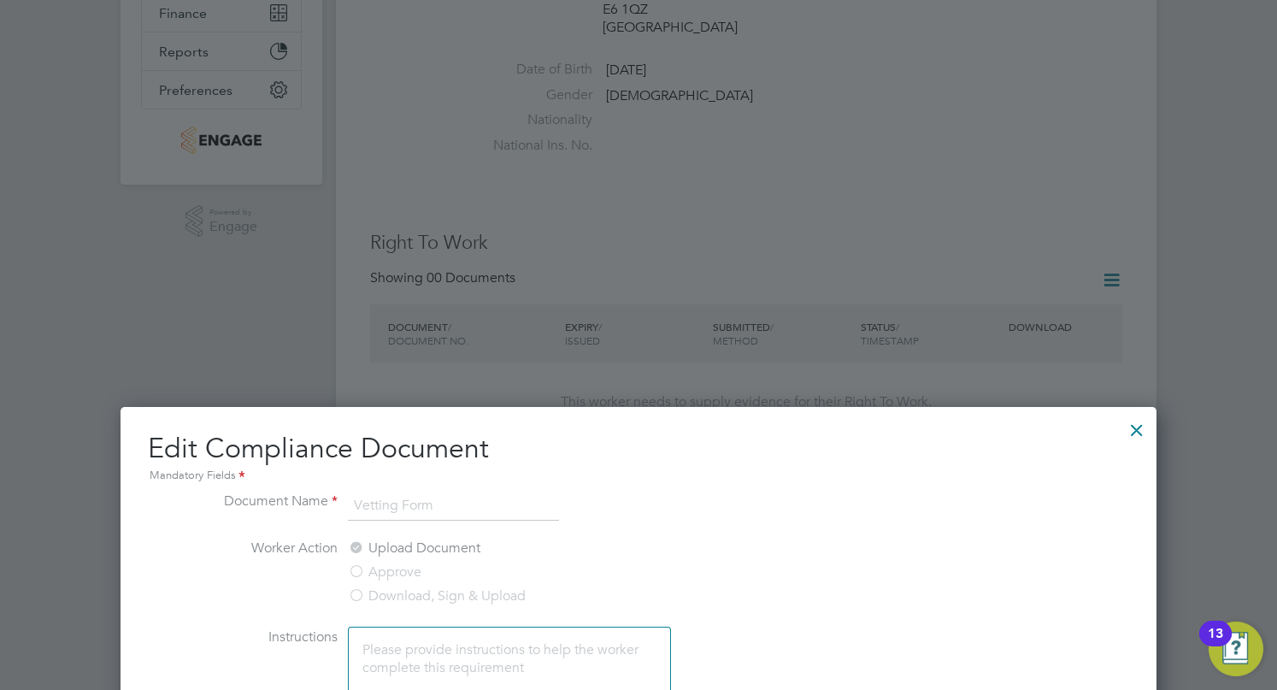
click at [1132, 428] on div at bounding box center [1136, 425] width 31 height 31
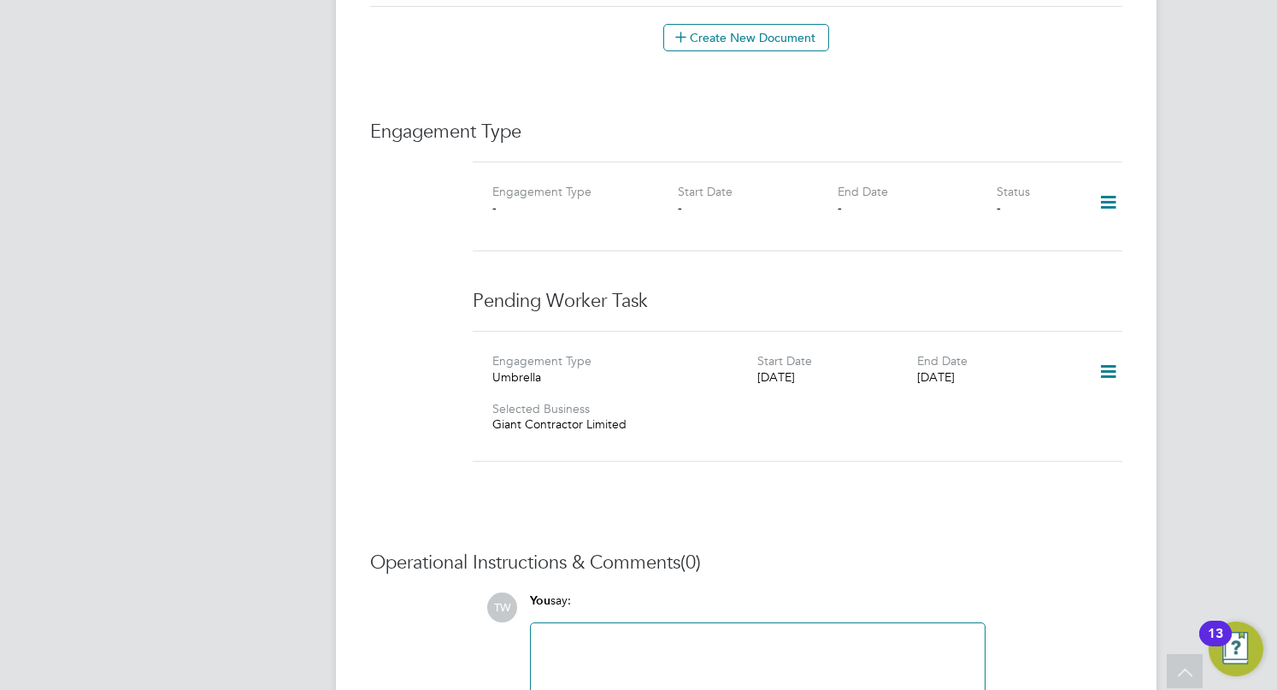
scroll to position [1200, 0]
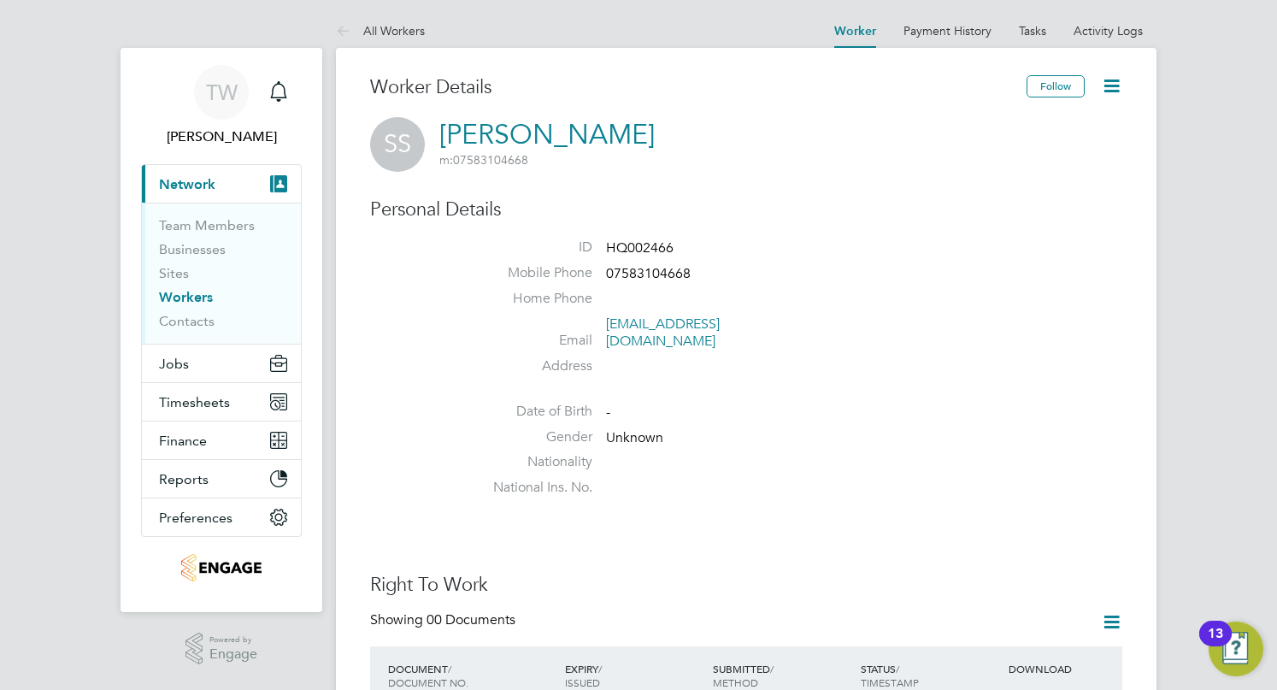
click at [993, 428] on li "Gender Unknown" at bounding box center [798, 441] width 650 height 26
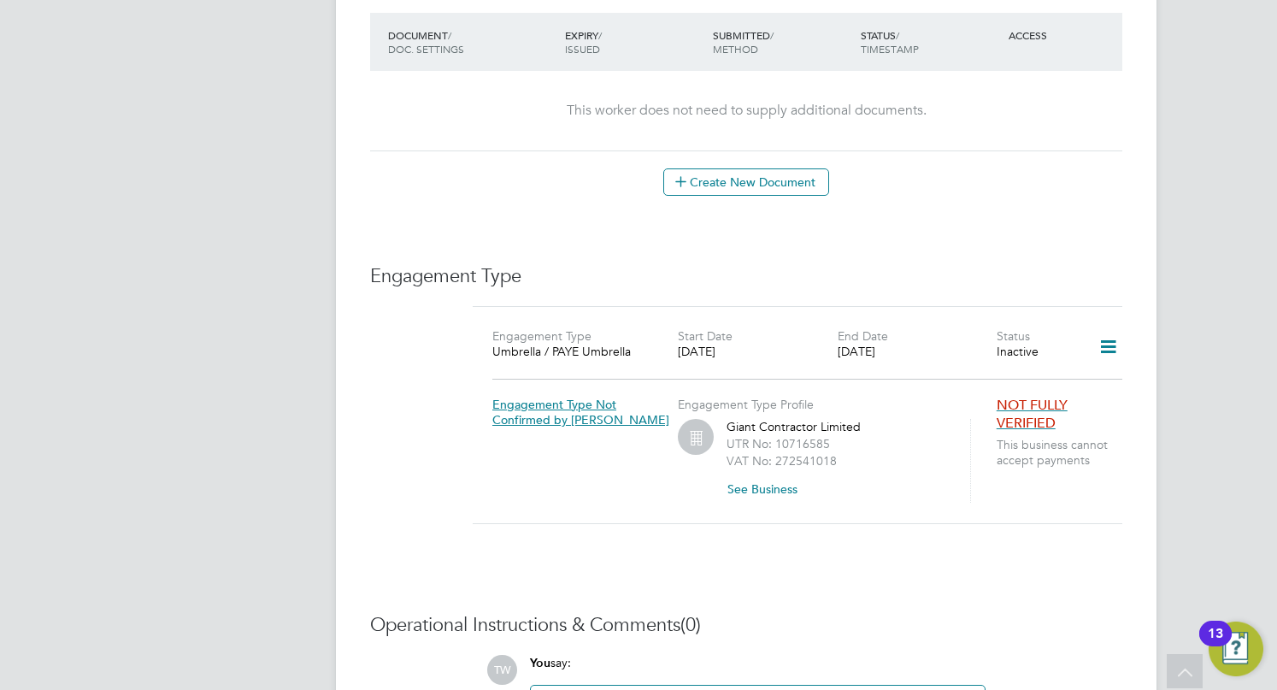
scroll to position [682, 0]
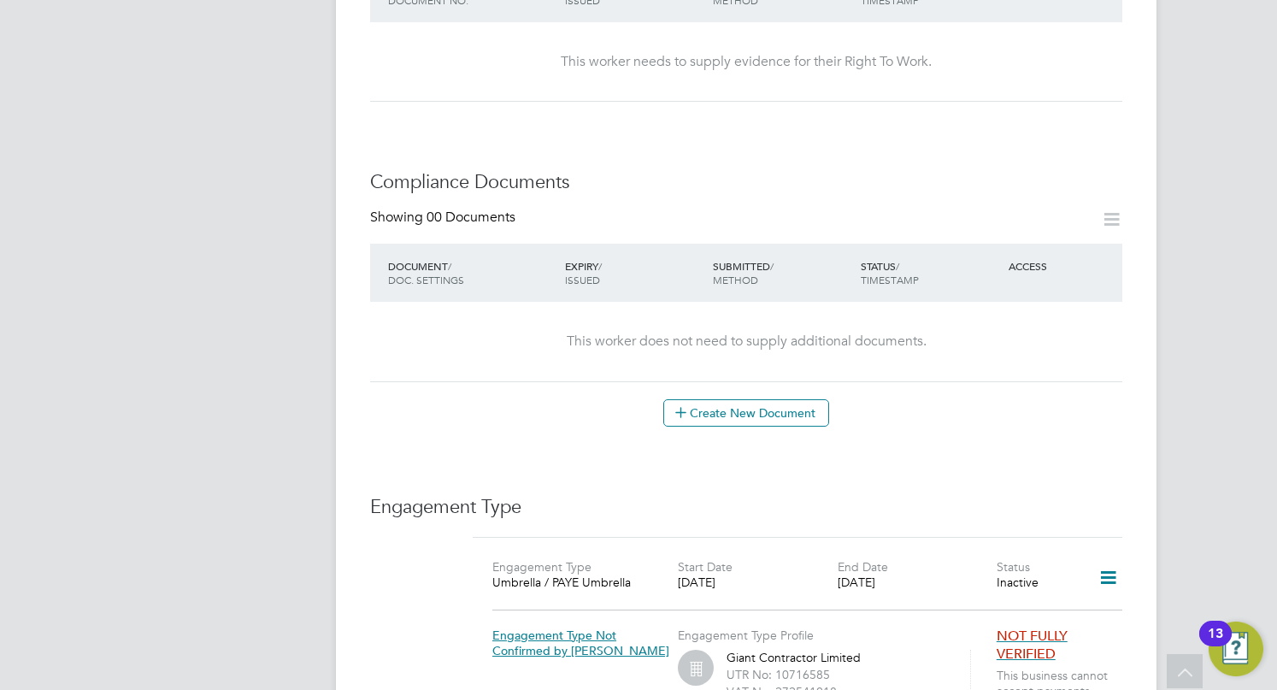
drag, startPoint x: 1109, startPoint y: 490, endPoint x: 1110, endPoint y: 481, distance: 8.6
click at [1109, 495] on h3 "Engagement Type" at bounding box center [746, 507] width 752 height 25
